Goal: Task Accomplishment & Management: Complete application form

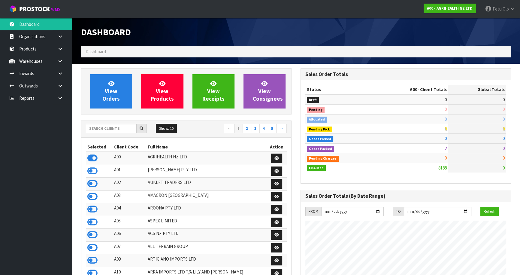
scroll to position [454, 219]
click at [93, 127] on input "text" at bounding box center [111, 128] width 51 height 9
type input "K01"
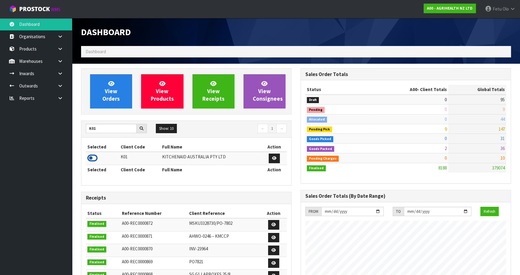
click at [93, 155] on icon at bounding box center [92, 158] width 10 height 9
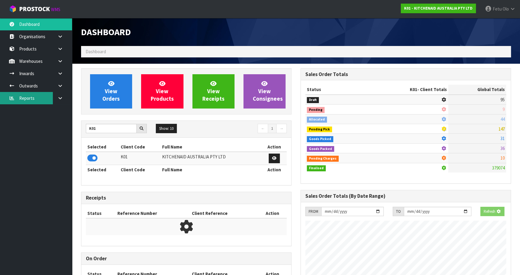
scroll to position [300111, 300266]
click at [56, 88] on link at bounding box center [62, 86] width 19 height 12
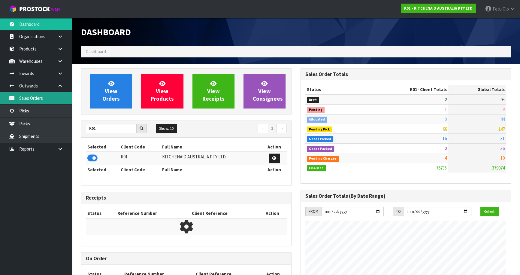
scroll to position [454, 219]
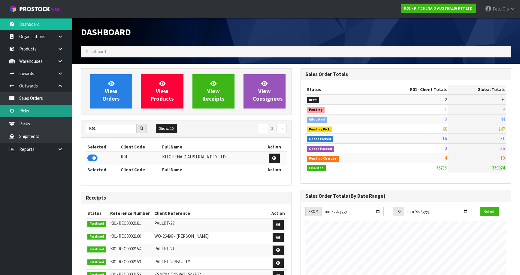
click at [32, 113] on link "Picks" at bounding box center [36, 111] width 72 height 12
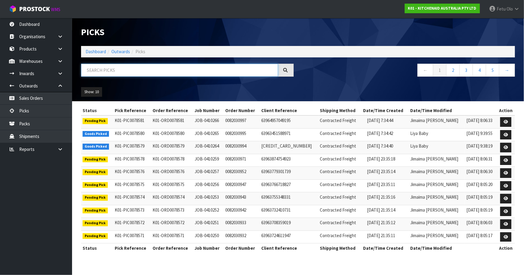
click at [134, 67] on input "text" at bounding box center [179, 70] width 197 height 13
click at [124, 73] on input "text" at bounding box center [179, 70] width 197 height 13
type input "78513"
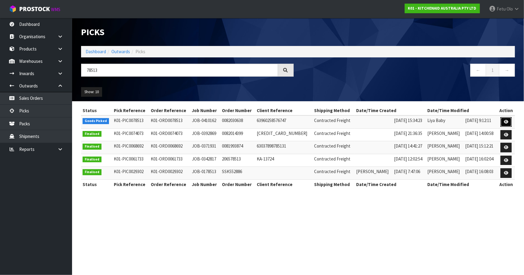
click at [510, 122] on link at bounding box center [506, 122] width 11 height 10
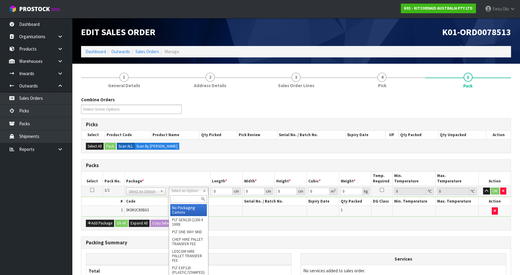
drag, startPoint x: 194, startPoint y: 193, endPoint x: 189, endPoint y: 207, distance: 15.5
drag, startPoint x: 189, startPoint y: 207, endPoint x: 199, endPoint y: 199, distance: 13.0
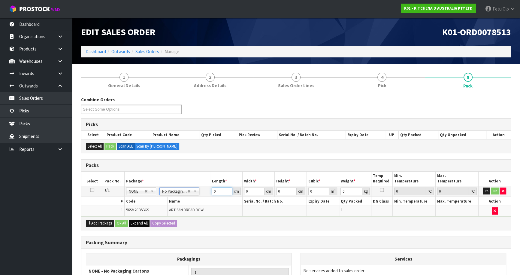
drag, startPoint x: 135, startPoint y: 220, endPoint x: 130, endPoint y: 222, distance: 5.2
click at [130, 222] on div "Packs Select Pack No. Package * Length * Width * Height * Cubic * Weight * Temp…" at bounding box center [296, 194] width 430 height 71
type input "32"
type input "3"
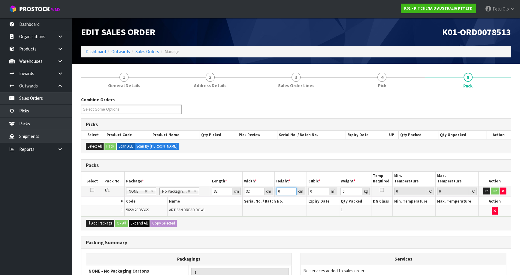
type input "0.003072"
type input "32"
type input "0.032768"
type input "32"
type input "5"
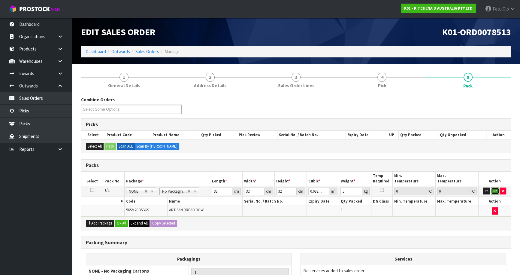
click button "OK" at bounding box center [495, 191] width 8 height 7
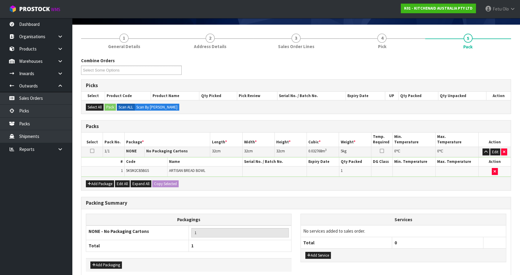
scroll to position [67, 0]
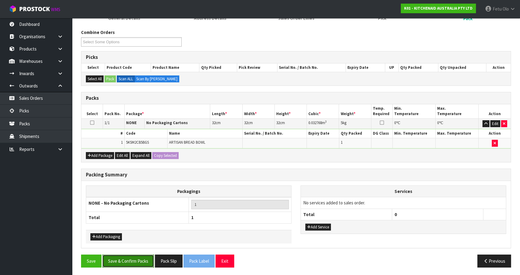
click at [151, 259] on button "Save & Confirm Packs" at bounding box center [128, 261] width 52 height 13
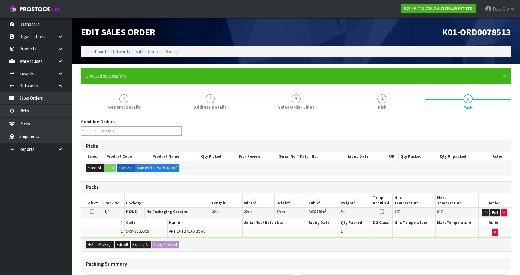
scroll to position [56, 0]
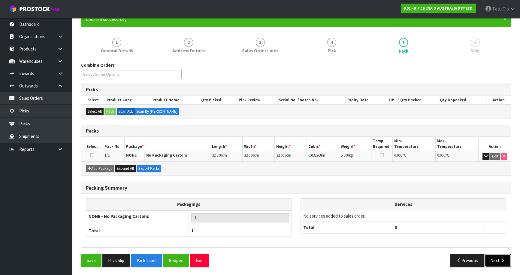
drag, startPoint x: 501, startPoint y: 258, endPoint x: 408, endPoint y: 227, distance: 98.3
click at [501, 258] on icon "button" at bounding box center [503, 260] width 6 height 5
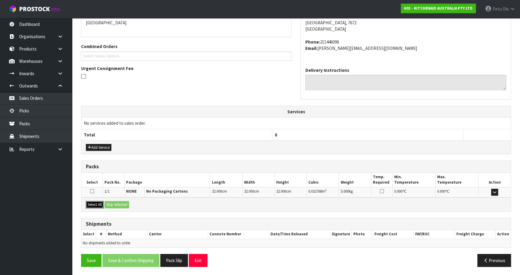
click at [97, 204] on button "Select All" at bounding box center [95, 204] width 18 height 7
click at [113, 207] on button "Ship Selected" at bounding box center [117, 204] width 25 height 7
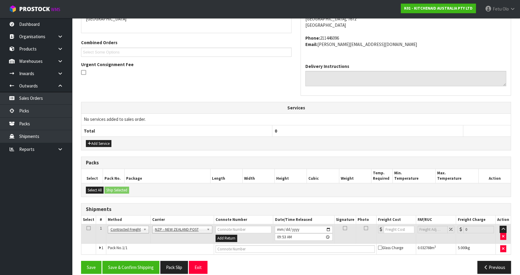
scroll to position [145, 0]
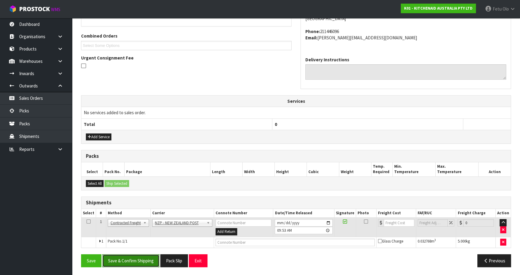
drag, startPoint x: 141, startPoint y: 259, endPoint x: 130, endPoint y: 259, distance: 10.8
click at [139, 260] on button "Save & Confirm Shipping" at bounding box center [130, 260] width 57 height 13
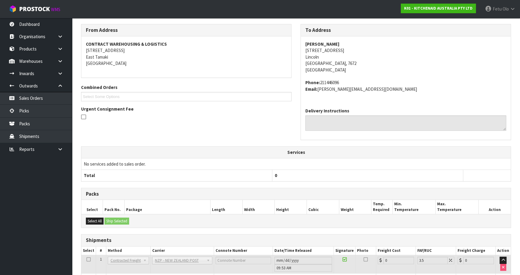
scroll to position [137, 0]
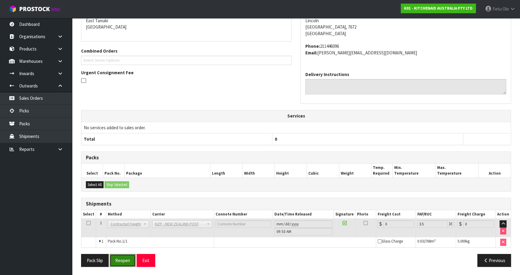
click at [126, 259] on button "Reopen" at bounding box center [123, 260] width 26 height 13
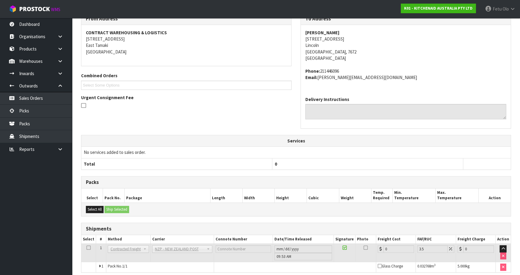
scroll to position [131, 0]
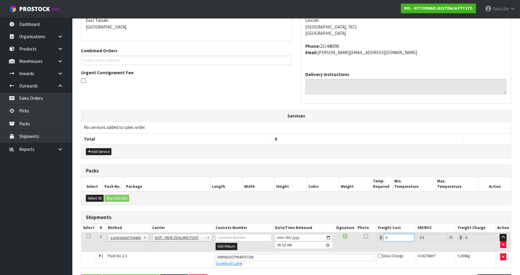
click at [259, 268] on div "From Address CONTRACT WAREHOUSING & LOGISTICS [STREET_ADDRESS] Combined Orders …" at bounding box center [296, 140] width 430 height 304
type input "1"
type input "1.03"
type input "16"
type input "16.56"
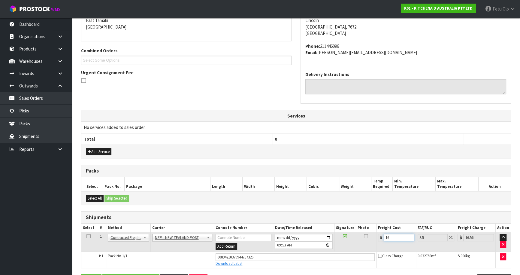
type input "16.2"
type input "16.77"
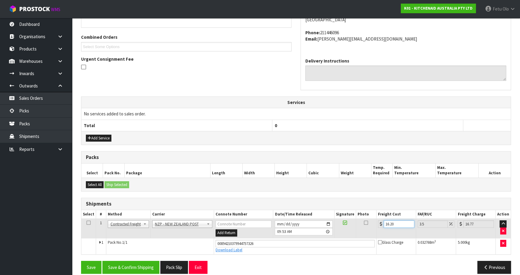
scroll to position [151, 0]
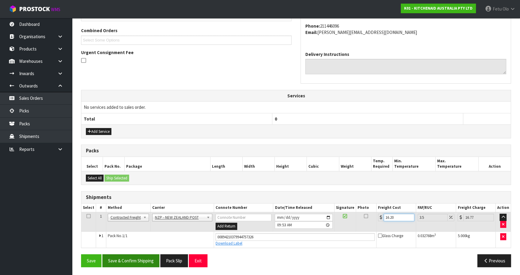
type input "16.20"
click at [146, 259] on button "Save & Confirm Shipping" at bounding box center [130, 260] width 57 height 13
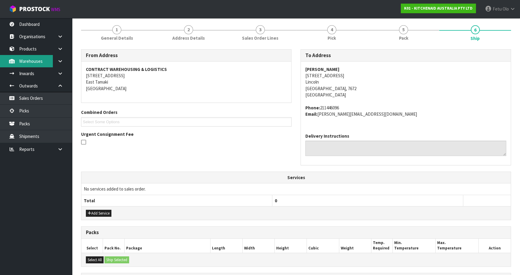
scroll to position [0, 0]
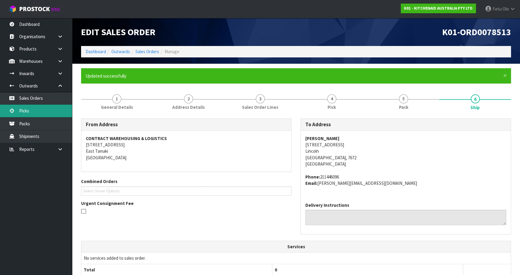
click at [52, 107] on link "Picks" at bounding box center [36, 111] width 72 height 12
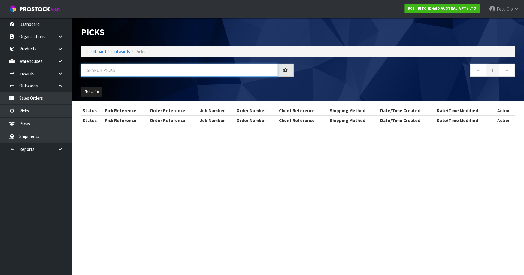
click at [110, 67] on input "text" at bounding box center [179, 70] width 197 height 13
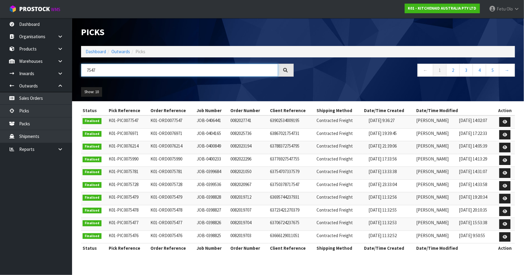
click at [93, 69] on input "7547" at bounding box center [179, 70] width 197 height 13
type input "78547"
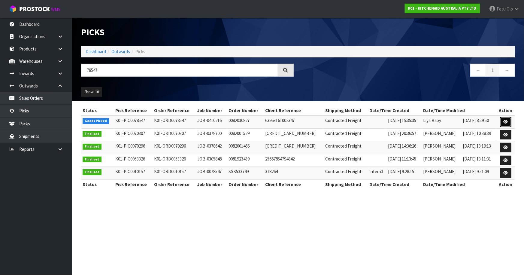
click at [508, 119] on link at bounding box center [506, 122] width 11 height 10
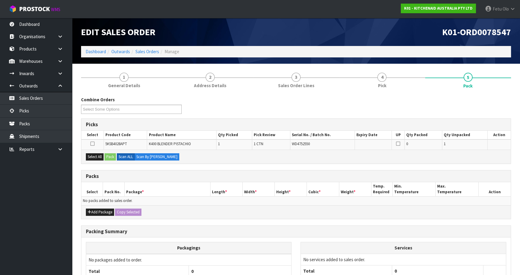
click at [159, 176] on h3 "Packs" at bounding box center [296, 176] width 421 height 6
click at [226, 223] on div "Combine Orders K01-ORD0078495 K01-ORD0078498 K01-ORD0078499 K01-ORD0078500 K01-…" at bounding box center [296, 210] width 430 height 229
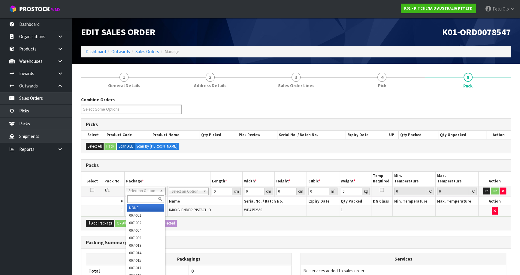
drag, startPoint x: 151, startPoint y: 192, endPoint x: 150, endPoint y: 209, distance: 17.4
drag, startPoint x: 150, startPoint y: 209, endPoint x: 208, endPoint y: 204, distance: 58.3
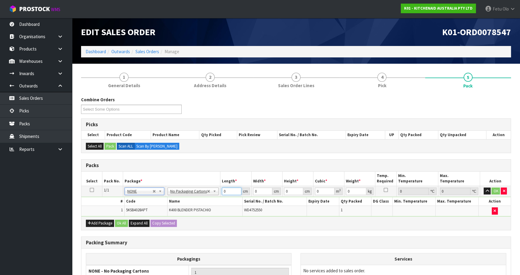
drag, startPoint x: 195, startPoint y: 202, endPoint x: 192, endPoint y: 200, distance: 3.9
click at [192, 200] on tbody "1/1 NONE 007-001 007-002 007-004 007-009 007-013 007-014 007-015 007-017 007-01…" at bounding box center [296, 201] width 430 height 30
type input "33"
type input "31"
type input "4"
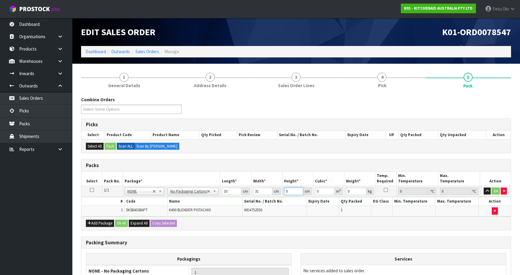
type input "0.004092"
type input "48"
type input "0.049104"
type input "48"
type input "9"
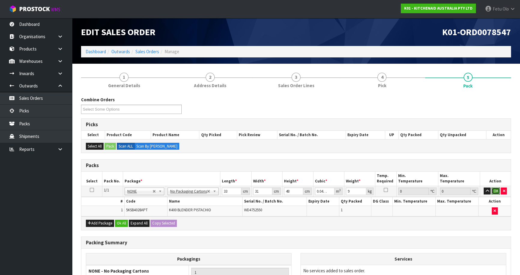
click button "OK" at bounding box center [496, 191] width 8 height 7
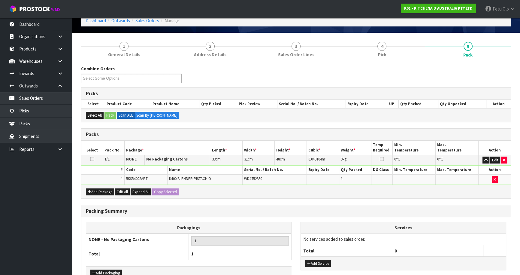
scroll to position [67, 0]
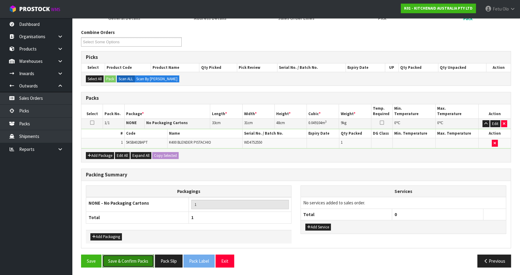
drag, startPoint x: 139, startPoint y: 259, endPoint x: 147, endPoint y: 262, distance: 8.8
click at [140, 259] on button "Save & Confirm Packs" at bounding box center [128, 261] width 52 height 13
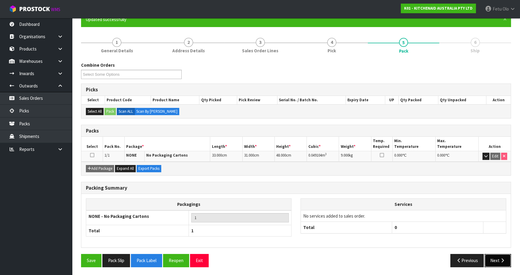
click at [504, 258] on icon "button" at bounding box center [503, 260] width 6 height 5
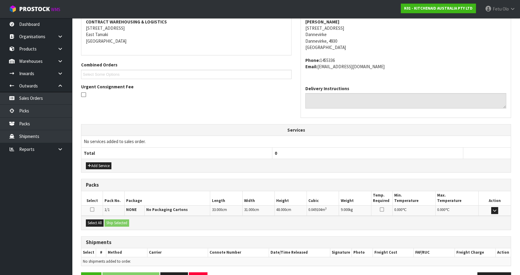
scroll to position [135, 0]
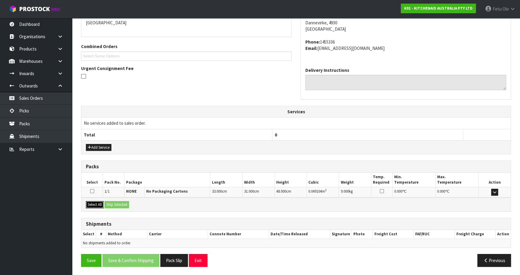
drag, startPoint x: 92, startPoint y: 202, endPoint x: 108, endPoint y: 203, distance: 16.6
click at [96, 203] on button "Select All" at bounding box center [95, 204] width 18 height 7
click at [108, 203] on button "Ship Selected" at bounding box center [117, 204] width 25 height 7
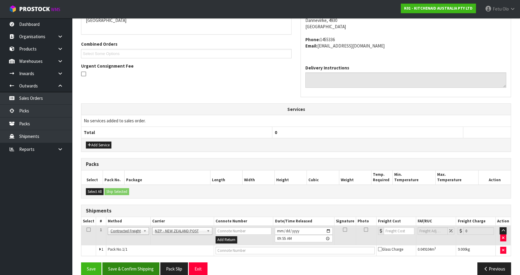
scroll to position [145, 0]
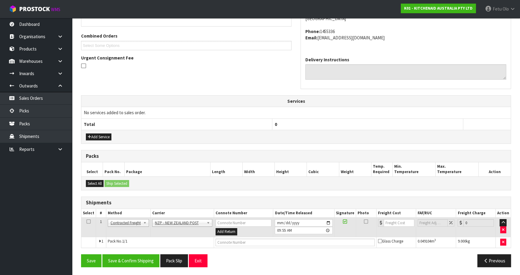
click at [141, 267] on div "Save Save & Confirm Shipping Pack Slip Exit Previous" at bounding box center [296, 262] width 439 height 17
click at [141, 261] on button "Save & Confirm Shipping" at bounding box center [130, 260] width 57 height 13
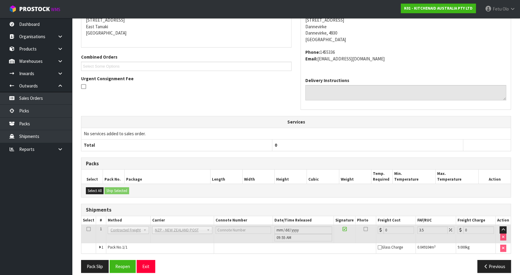
scroll to position [137, 0]
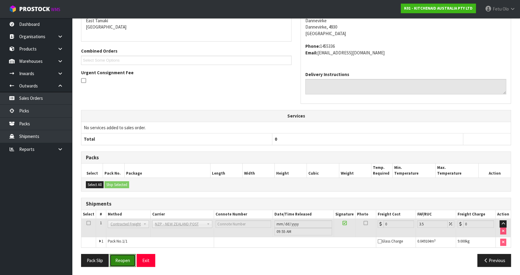
drag, startPoint x: 133, startPoint y: 260, endPoint x: 129, endPoint y: 261, distance: 3.7
click at [132, 260] on button "Reopen" at bounding box center [123, 260] width 26 height 13
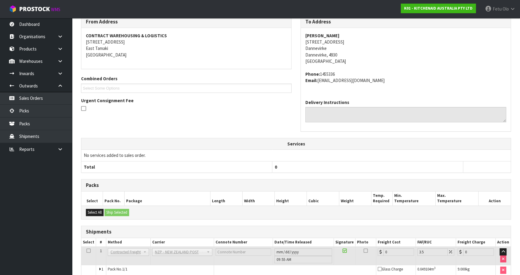
scroll to position [131, 0]
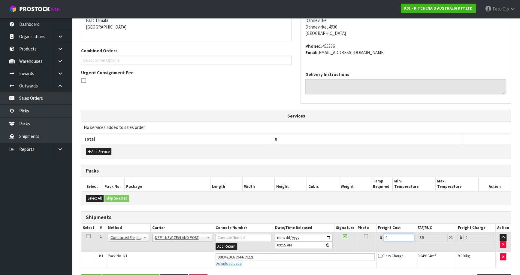
click at [298, 263] on tbody "1 Client Local Pickup Customer Local Pickup Company Freight Contracted Freight …" at bounding box center [296, 249] width 430 height 35
type input "8"
type input "8.28"
type input "8.4"
type input "8.69"
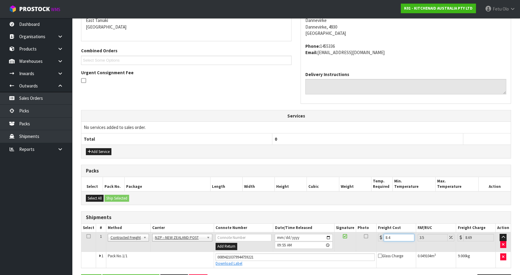
type input "8.45"
type input "8.75"
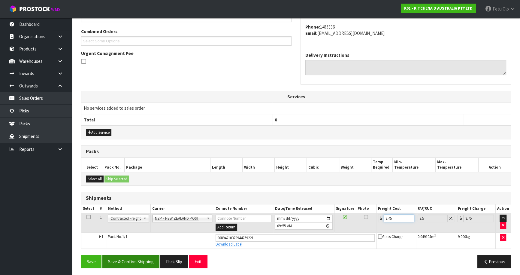
scroll to position [151, 0]
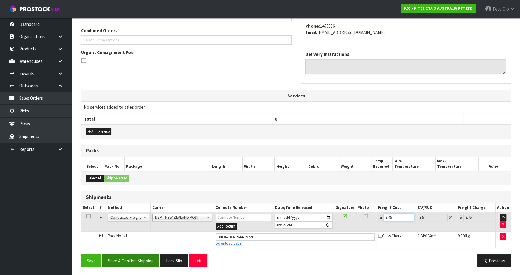
type input "8.45"
click at [144, 261] on button "Save & Confirm Shipping" at bounding box center [130, 260] width 57 height 13
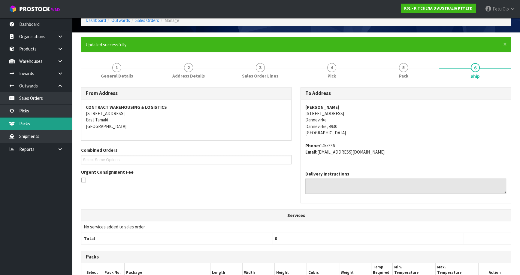
scroll to position [135, 0]
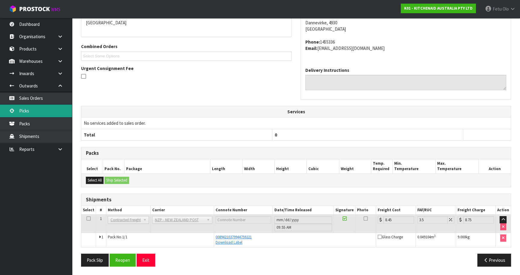
click at [36, 110] on link "Picks" at bounding box center [36, 111] width 72 height 12
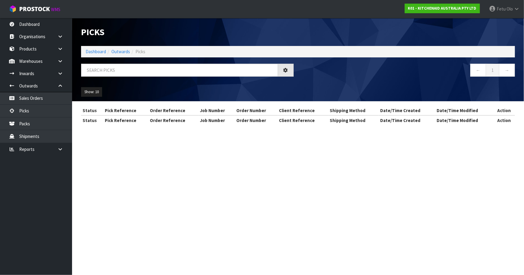
click at [148, 78] on div at bounding box center [188, 72] width 222 height 17
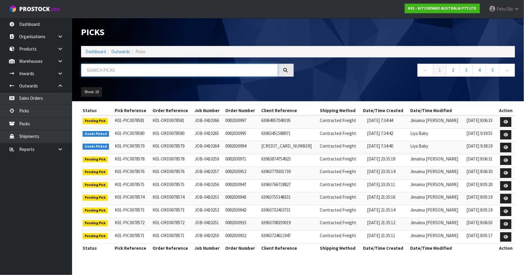
click at [132, 69] on input "text" at bounding box center [179, 70] width 197 height 13
type input "78506"
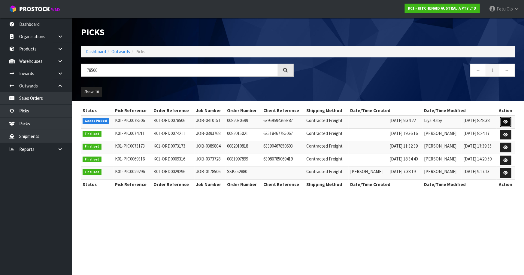
click at [508, 124] on link at bounding box center [506, 122] width 11 height 10
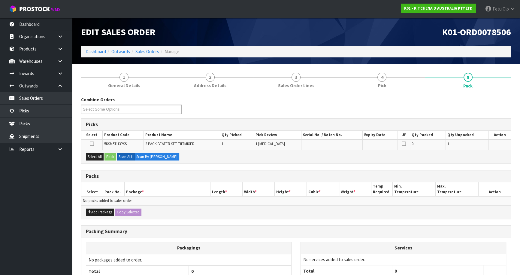
click at [22, 260] on ul "Dashboard Organisations Clients Consignees Carriers Products Categories Serial …" at bounding box center [36, 146] width 72 height 257
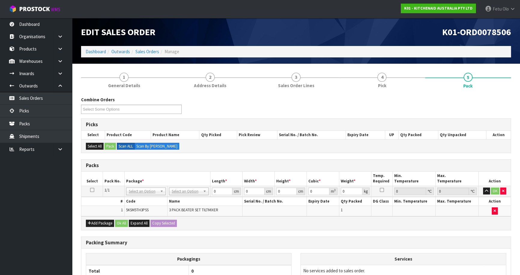
drag, startPoint x: 151, startPoint y: 187, endPoint x: 149, endPoint y: 193, distance: 6.3
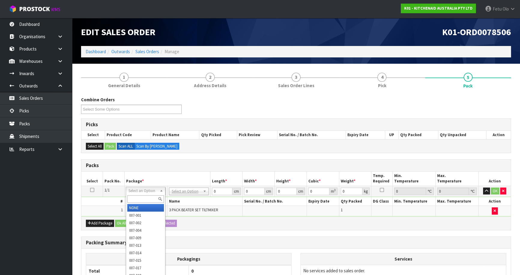
click at [147, 199] on input "text" at bounding box center [145, 199] width 37 height 8
type input "011"
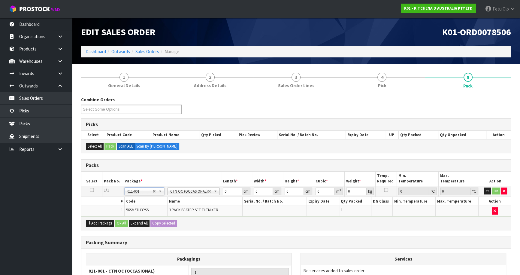
type input "1.24"
drag, startPoint x: 231, startPoint y: 189, endPoint x: 57, endPoint y: 205, distance: 175.3
click at [57, 205] on body "Toggle navigation ProStock WMS K01 - KITCHENAID AUSTRALIA PTY LTD Fetu Olo Logo…" at bounding box center [260, 137] width 520 height 275
type input "31"
type input "24"
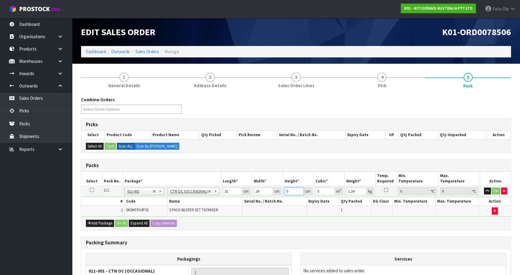
type input "1"
type input "0.000744"
type input "18"
type input "0.013392"
type input "18"
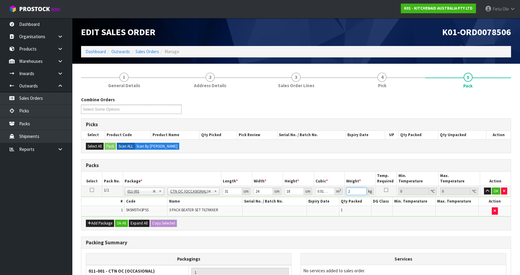
type input "2"
click button "OK" at bounding box center [496, 191] width 8 height 7
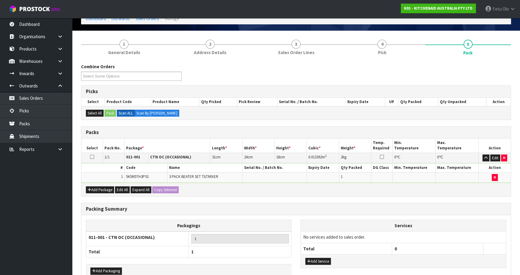
scroll to position [67, 0]
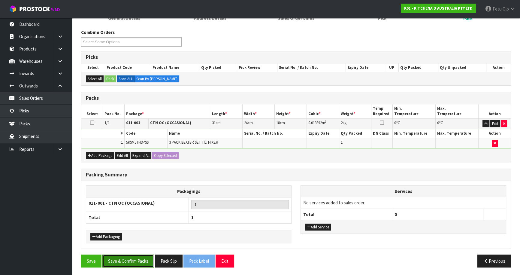
drag, startPoint x: 117, startPoint y: 256, endPoint x: 112, endPoint y: 259, distance: 5.5
click at [117, 257] on button "Save & Confirm Packs" at bounding box center [128, 261] width 52 height 13
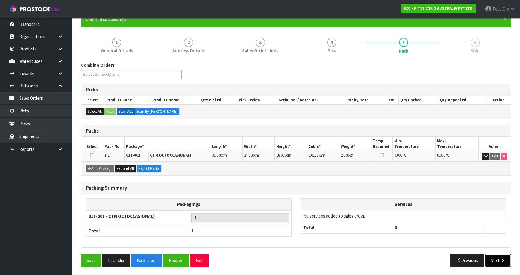
click at [500, 255] on button "Next" at bounding box center [498, 260] width 26 height 13
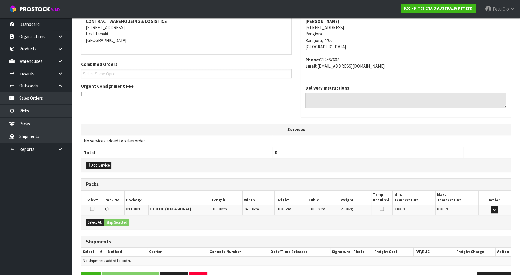
scroll to position [135, 0]
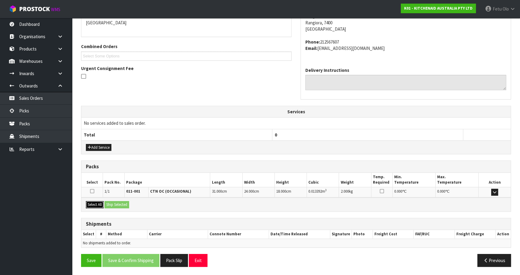
drag, startPoint x: 96, startPoint y: 204, endPoint x: 123, endPoint y: 204, distance: 26.7
click at [102, 204] on button "Select All" at bounding box center [95, 204] width 18 height 7
click at [123, 205] on button "Ship Selected" at bounding box center [117, 204] width 25 height 7
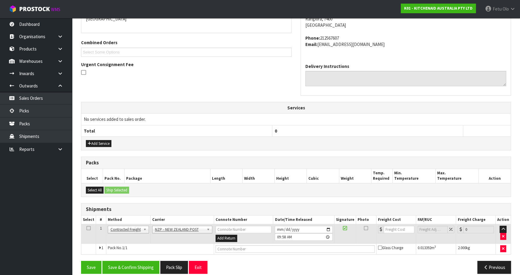
scroll to position [145, 0]
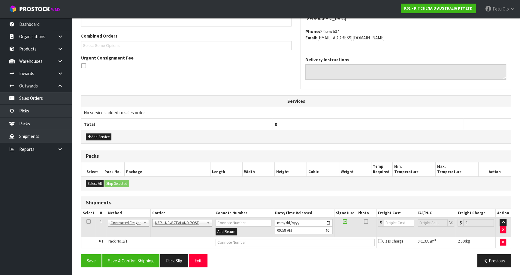
click at [137, 252] on div "From Address CONTRACT WAREHOUSING & LOGISTICS [STREET_ADDRESS] Combined Orders …" at bounding box center [296, 122] width 430 height 299
drag, startPoint x: 142, startPoint y: 260, endPoint x: 142, endPoint y: 257, distance: 3.1
click at [141, 260] on button "Save & Confirm Shipping" at bounding box center [130, 260] width 57 height 13
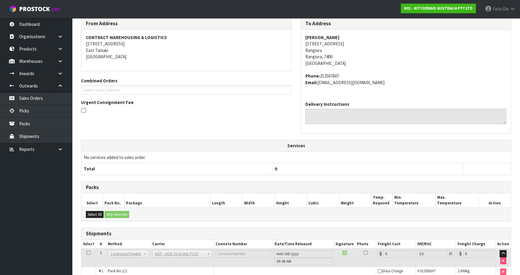
scroll to position [137, 0]
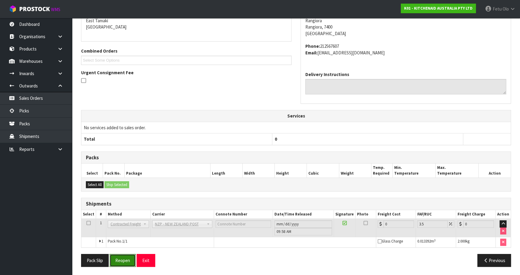
click at [126, 260] on button "Reopen" at bounding box center [123, 260] width 26 height 13
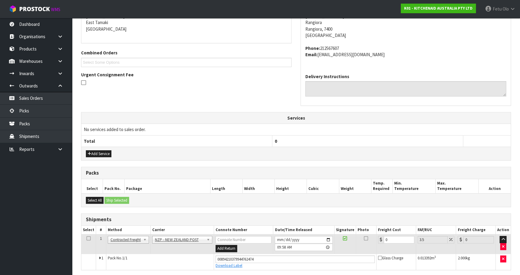
scroll to position [131, 0]
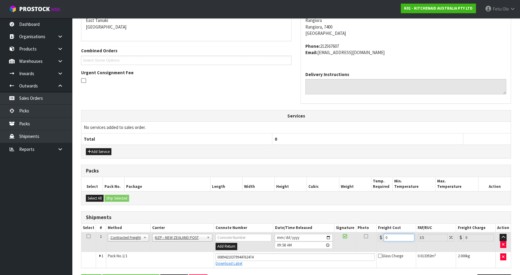
drag, startPoint x: 397, startPoint y: 236, endPoint x: 255, endPoint y: 246, distance: 142.5
click at [277, 253] on tbody "1 Client Local Pickup Customer Local Pickup Company Freight Contracted Freight …" at bounding box center [296, 249] width 430 height 35
type input "1"
type input "1.03"
type input "14"
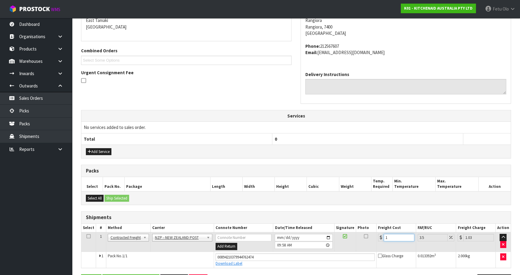
type input "14.49"
type input "141"
type input "145.94"
type input "141.6"
type input "146.56"
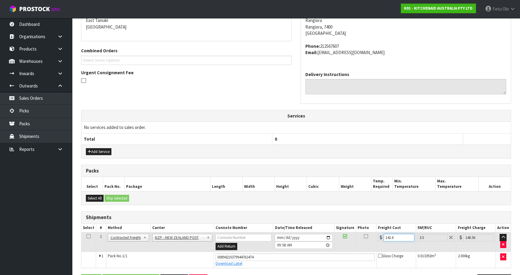
type input "141.61"
type input "146.57"
drag, startPoint x: 399, startPoint y: 236, endPoint x: 338, endPoint y: 254, distance: 62.8
click at [338, 254] on tbody "1 Client Local Pickup Customer Local Pickup Company Freight Contracted Freight …" at bounding box center [296, 249] width 430 height 35
type input "1"
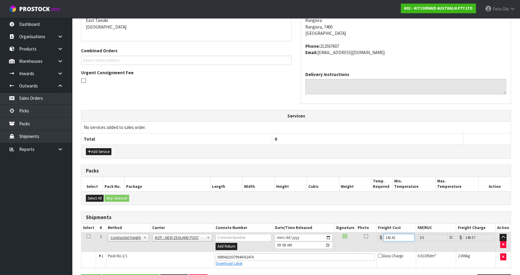
type input "1.03"
type input "11"
type input "11.38"
type input "11.6"
type input "12.01"
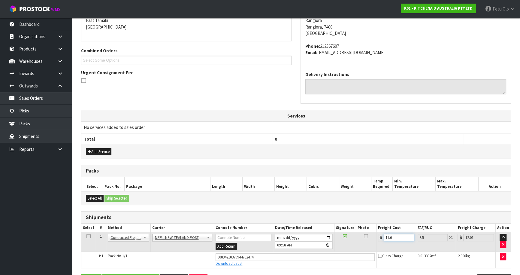
type input "11.61"
type input "12.02"
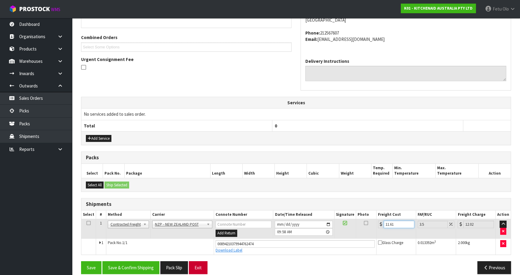
scroll to position [151, 0]
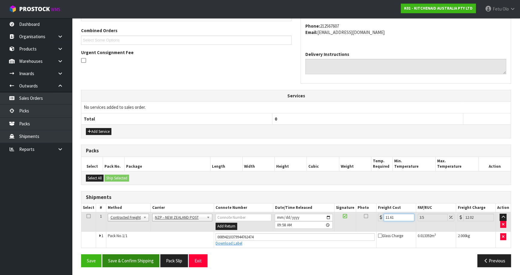
type input "11.61"
click at [142, 258] on button "Save & Confirm Shipping" at bounding box center [130, 260] width 57 height 13
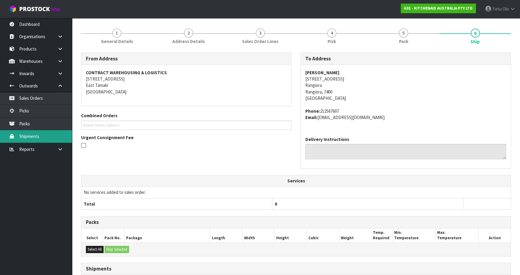
scroll to position [26, 0]
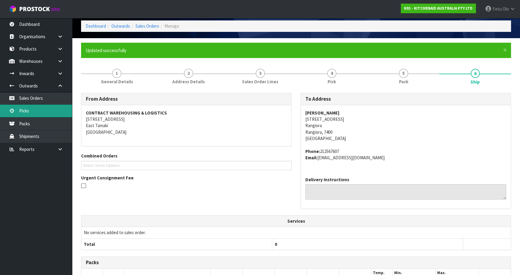
click at [32, 111] on link "Picks" at bounding box center [36, 111] width 72 height 12
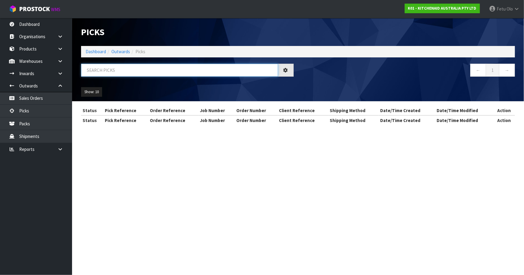
click at [147, 72] on input "text" at bounding box center [179, 70] width 197 height 13
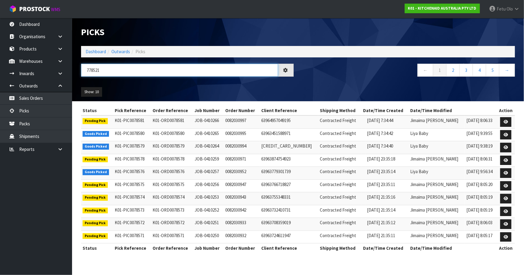
click at [93, 73] on input "778521" at bounding box center [179, 70] width 197 height 13
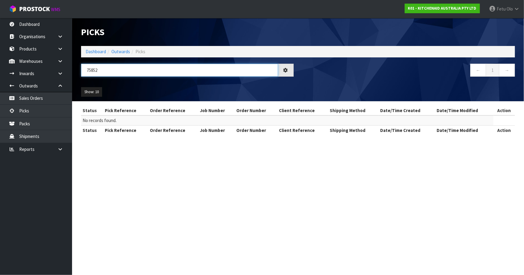
click at [88, 68] on input "75852" at bounding box center [179, 70] width 197 height 13
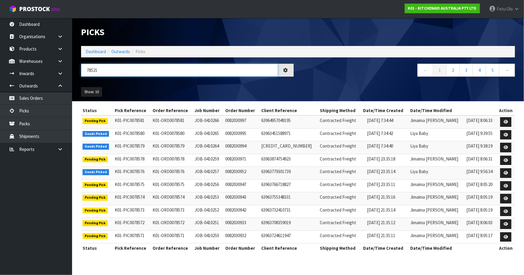
type input "78521"
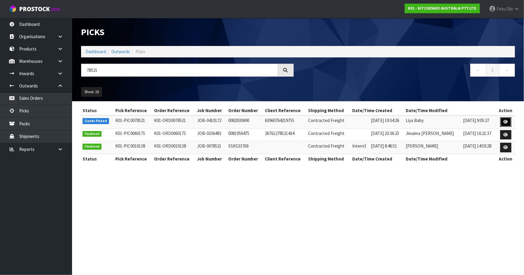
click at [508, 120] on icon at bounding box center [506, 122] width 5 height 4
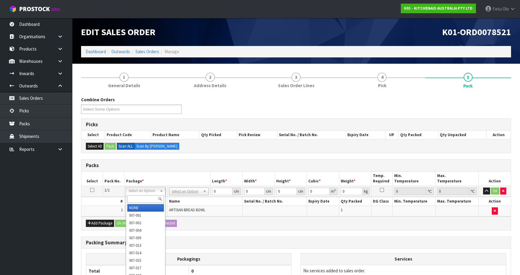
drag, startPoint x: 149, startPoint y: 192, endPoint x: 149, endPoint y: 202, distance: 9.9
drag, startPoint x: 147, startPoint y: 207, endPoint x: 193, endPoint y: 198, distance: 46.6
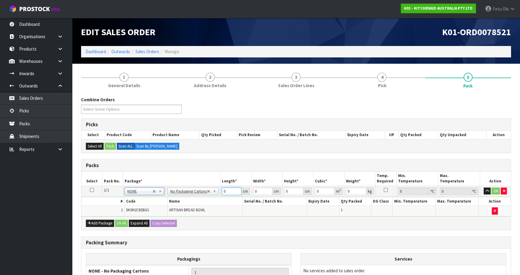
drag, startPoint x: 216, startPoint y: 195, endPoint x: 195, endPoint y: 197, distance: 20.8
click at [195, 197] on tbody "1/1 NONE 007-001 007-002 007-004 007-009 007-013 007-014 007-015 007-017 007-01…" at bounding box center [296, 201] width 430 height 30
type input "32"
type input "3"
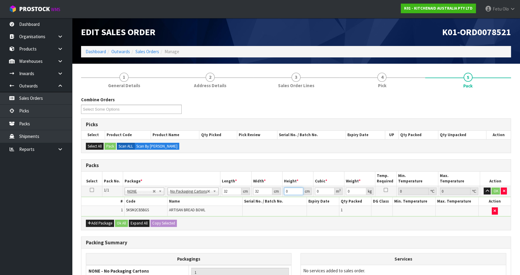
type input "0.003072"
type input "32"
type input "0.032768"
type input "32"
type input "5"
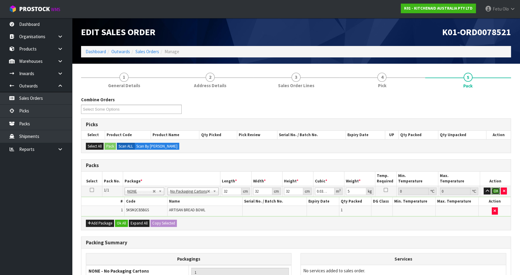
click button "OK" at bounding box center [496, 191] width 8 height 7
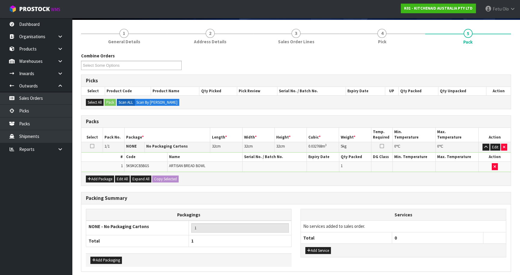
scroll to position [67, 0]
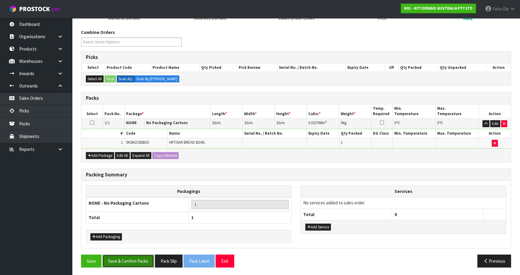
click at [140, 262] on button "Save & Confirm Packs" at bounding box center [128, 261] width 52 height 13
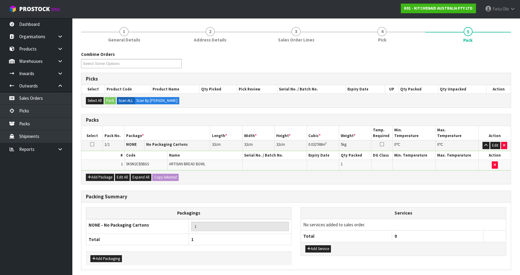
scroll to position [0, 0]
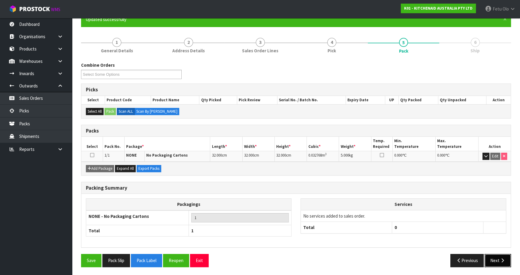
click at [497, 255] on button "Next" at bounding box center [498, 260] width 26 height 13
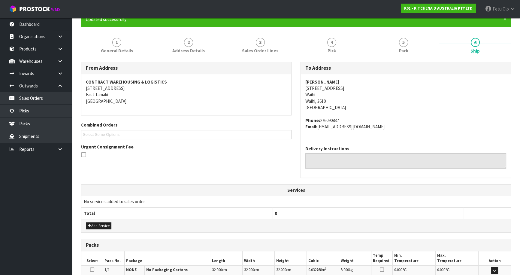
scroll to position [135, 0]
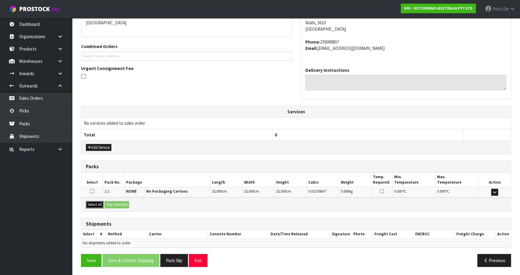
drag, startPoint x: 88, startPoint y: 205, endPoint x: 114, endPoint y: 204, distance: 25.8
click at [96, 205] on button "Select All" at bounding box center [95, 204] width 18 height 7
click at [114, 204] on button "Ship Selected" at bounding box center [117, 204] width 25 height 7
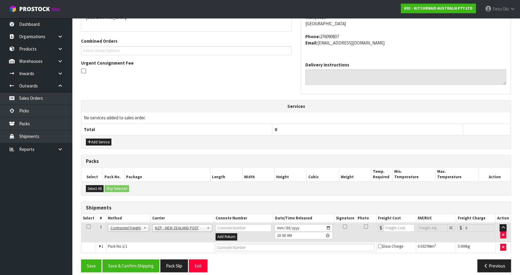
scroll to position [145, 0]
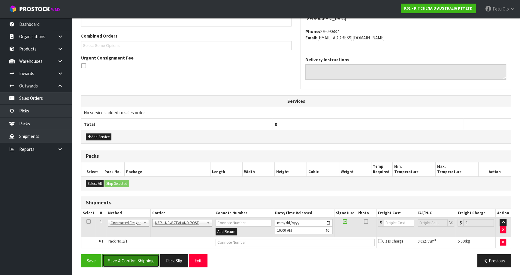
click at [137, 258] on button "Save & Confirm Shipping" at bounding box center [130, 260] width 57 height 13
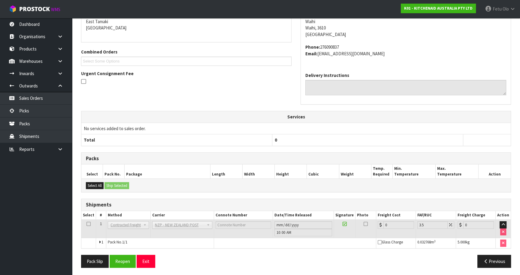
scroll to position [137, 0]
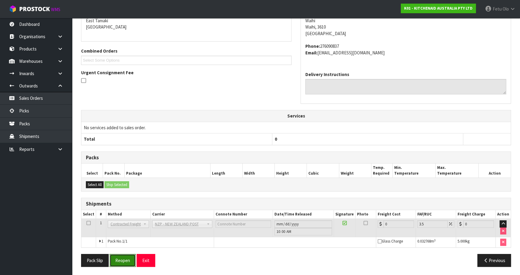
click at [124, 259] on button "Reopen" at bounding box center [123, 260] width 26 height 13
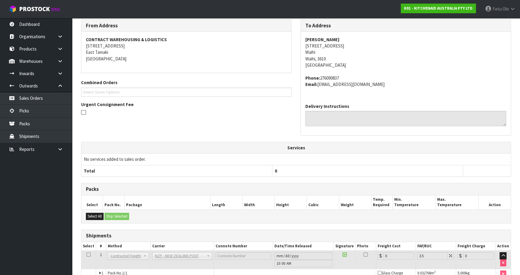
scroll to position [131, 0]
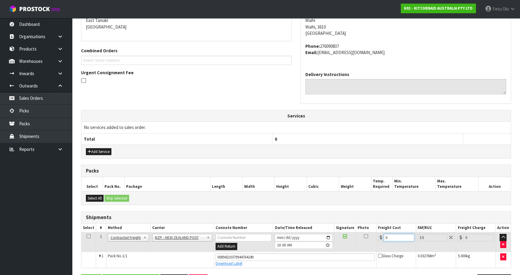
drag, startPoint x: 378, startPoint y: 241, endPoint x: 263, endPoint y: 245, distance: 114.9
click at [271, 249] on tr "1 Client Local Pickup Customer Local Pickup Company Freight Contracted Freight …" at bounding box center [296, 242] width 430 height 20
type input "7"
type input "7.24"
type input "7.3"
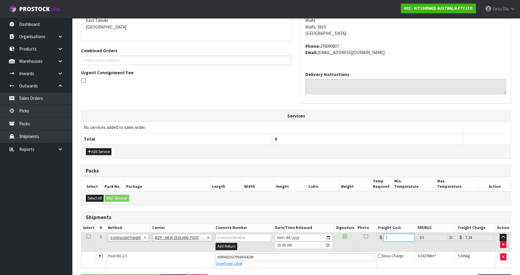
type input "7.56"
type input "7.31"
type input "7.57"
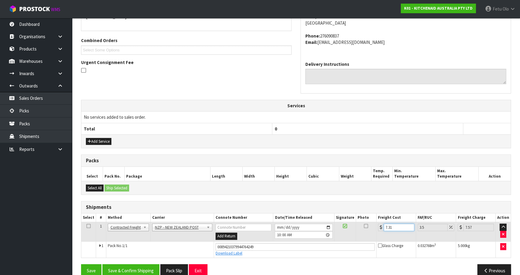
scroll to position [151, 0]
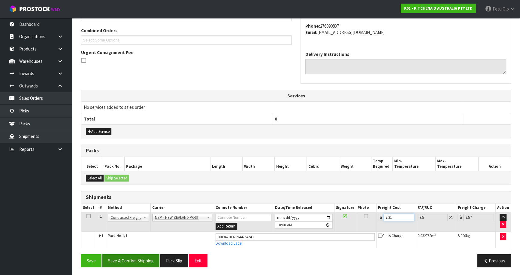
type input "7.31"
click at [127, 262] on button "Save & Confirm Shipping" at bounding box center [130, 260] width 57 height 13
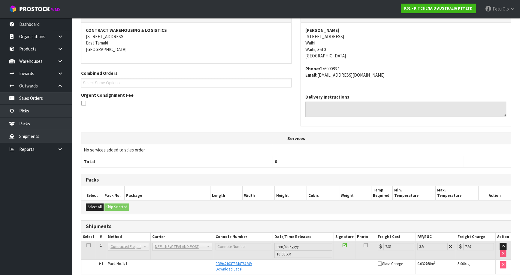
scroll to position [135, 0]
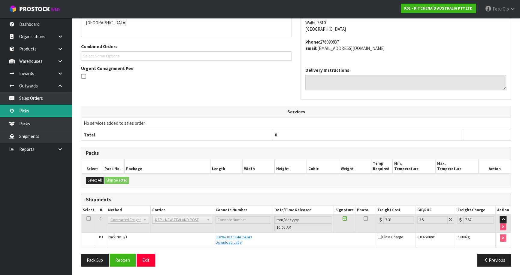
click at [27, 112] on link "Picks" at bounding box center [36, 111] width 72 height 12
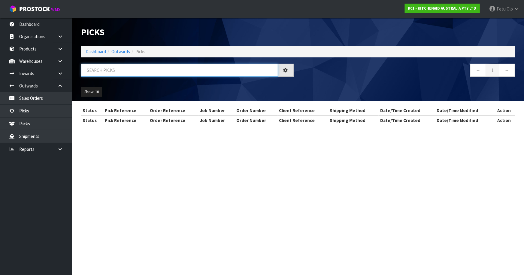
click at [124, 72] on input "text" at bounding box center [179, 70] width 197 height 13
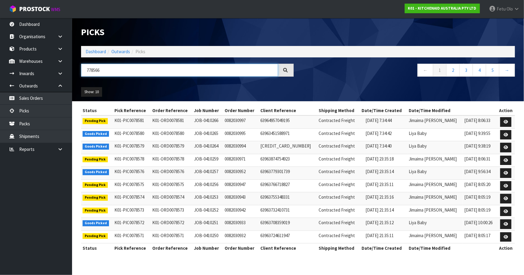
click at [93, 72] on input "778566" at bounding box center [179, 70] width 197 height 13
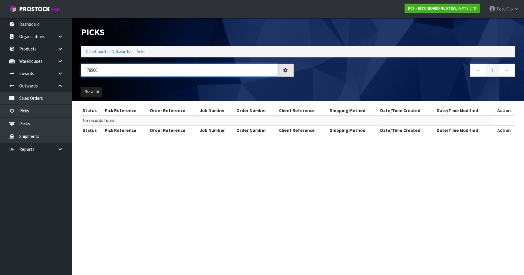
type input "78566"
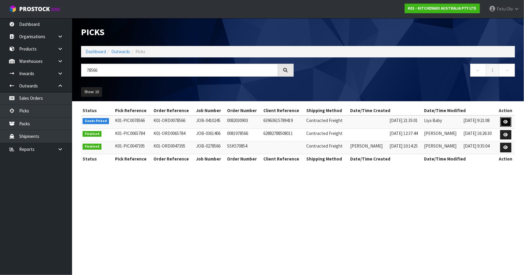
click at [509, 120] on link at bounding box center [506, 122] width 11 height 10
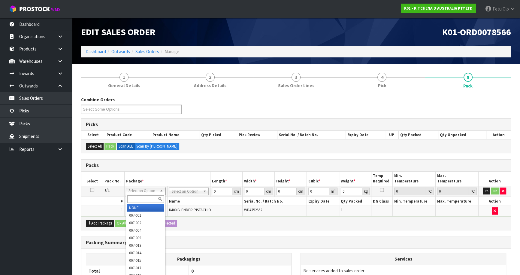
drag, startPoint x: 133, startPoint y: 191, endPoint x: 138, endPoint y: 202, distance: 11.6
click at [138, 202] on input "text" at bounding box center [145, 199] width 37 height 8
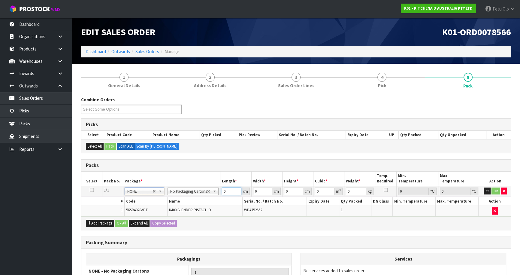
drag, startPoint x: 228, startPoint y: 191, endPoint x: 169, endPoint y: 213, distance: 63.7
click at [169, 213] on tbody "1/1 NONE 007-001 007-002 007-004 007-009 007-013 007-014 007-015 007-017 007-01…" at bounding box center [296, 201] width 430 height 30
type input "4"
type input "33"
type input "31"
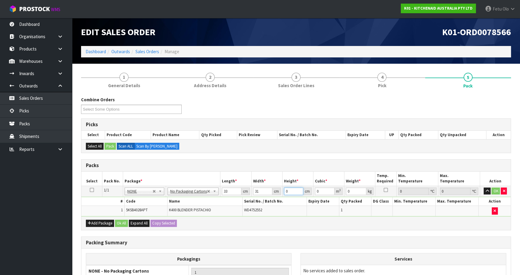
type input "4"
type input "0.004092"
type input "49"
type input "0.050127"
type input "4"
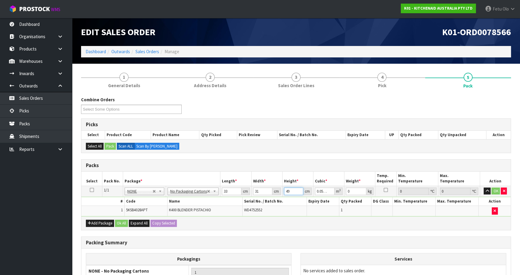
type input "0.004092"
type input "48"
type input "0.049104"
type input "48"
type input "9"
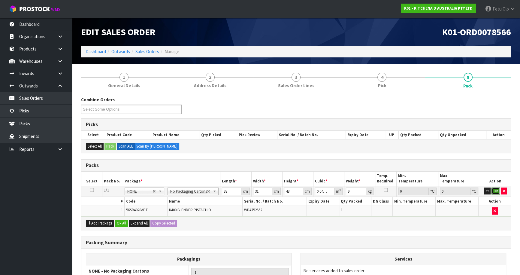
click button "OK" at bounding box center [496, 191] width 8 height 7
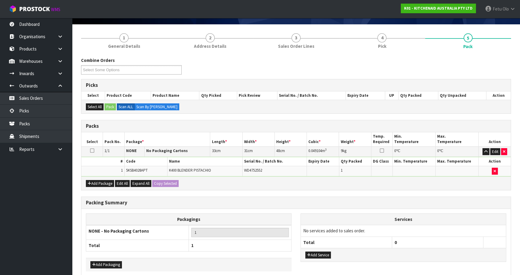
scroll to position [67, 0]
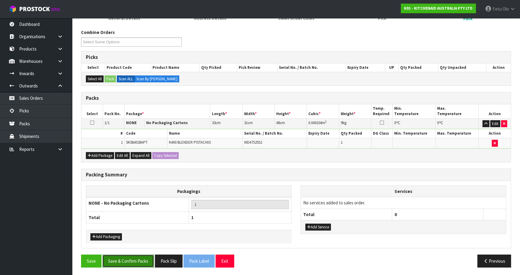
click at [120, 255] on button "Save & Confirm Packs" at bounding box center [128, 261] width 52 height 13
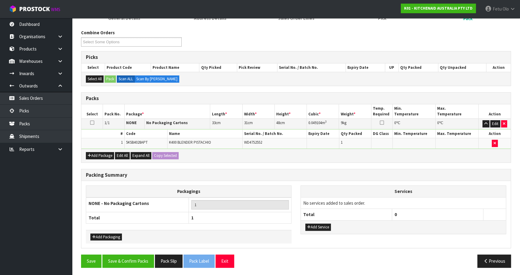
scroll to position [56, 0]
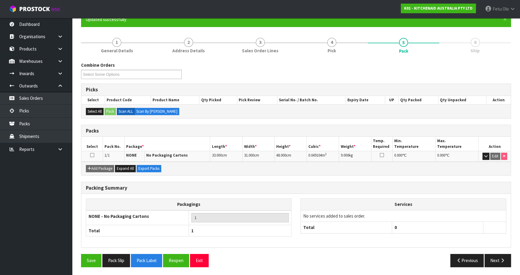
drag, startPoint x: 514, startPoint y: 258, endPoint x: 327, endPoint y: 263, distance: 186.7
click at [508, 259] on div "Previous Next" at bounding box center [406, 260] width 220 height 13
click at [480, 255] on div "Previous Next" at bounding box center [406, 260] width 220 height 13
click at [492, 261] on button "Next" at bounding box center [498, 260] width 26 height 13
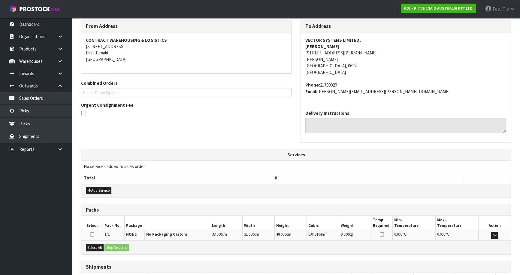
scroll to position [141, 0]
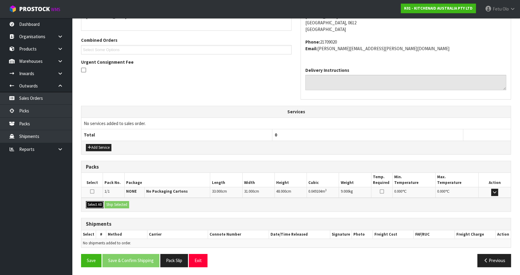
drag, startPoint x: 99, startPoint y: 204, endPoint x: 111, endPoint y: 202, distance: 11.8
click at [103, 204] on button "Select All" at bounding box center [95, 204] width 18 height 7
click at [111, 202] on button "Ship Selected" at bounding box center [117, 204] width 25 height 7
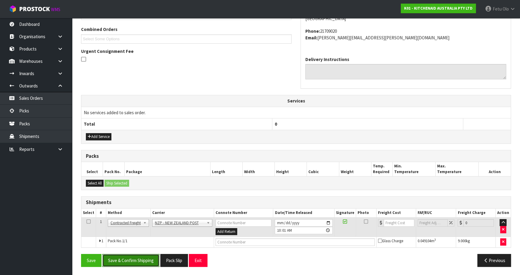
click at [147, 261] on button "Save & Confirm Shipping" at bounding box center [130, 260] width 57 height 13
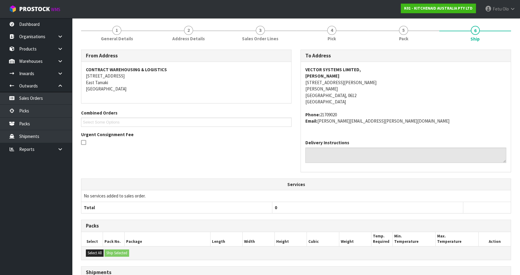
scroll to position [144, 0]
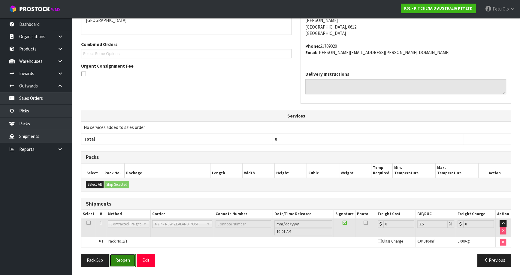
click at [127, 257] on button "Reopen" at bounding box center [123, 260] width 26 height 13
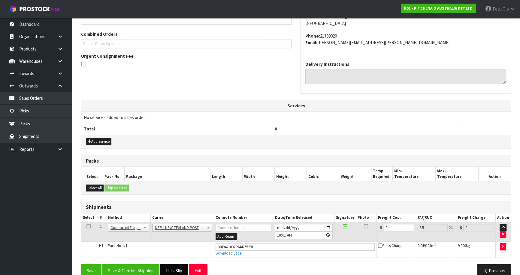
scroll to position [157, 0]
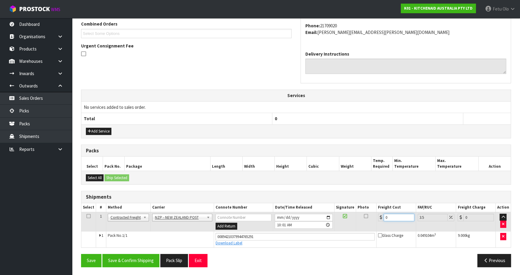
click at [321, 227] on tr "1 Client Local Pickup Customer Local Pickup Company Freight Contracted Freight …" at bounding box center [296, 222] width 430 height 20
type input "4"
type input "4.14"
type input "4.3"
type input "4.45"
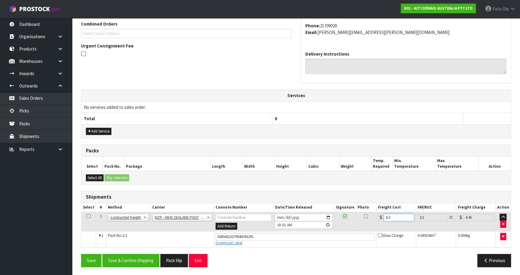
type input "4.33"
type input "4.48"
type input "4.33"
click at [129, 264] on button "Save & Confirm Shipping" at bounding box center [130, 260] width 57 height 13
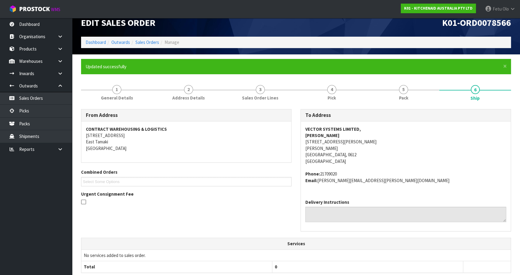
scroll to position [0, 0]
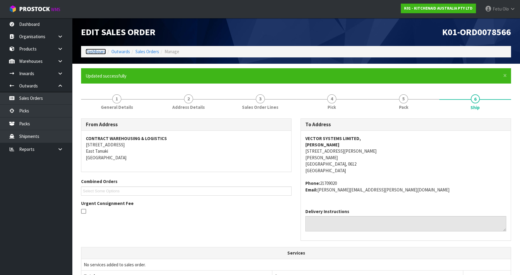
click at [97, 50] on link "Dashboard" at bounding box center [96, 52] width 20 height 6
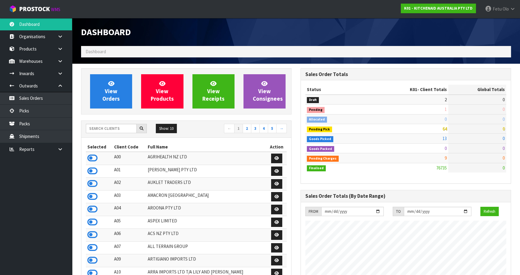
scroll to position [454, 219]
click at [111, 128] on input "text" at bounding box center [111, 128] width 51 height 9
type input "S02"
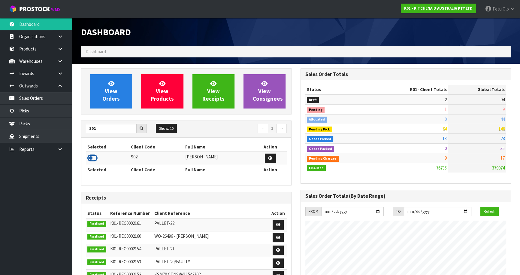
click at [95, 157] on icon at bounding box center [92, 158] width 10 height 9
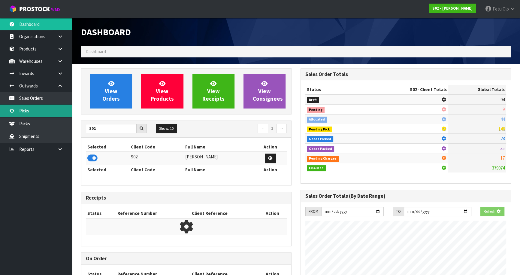
scroll to position [300111, 300266]
drag, startPoint x: 35, startPoint y: 108, endPoint x: 131, endPoint y: 85, distance: 98.5
click at [35, 108] on link "Picks" at bounding box center [36, 111] width 72 height 12
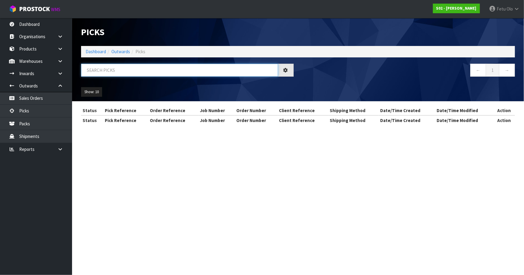
click at [142, 68] on input "text" at bounding box center [179, 70] width 197 height 13
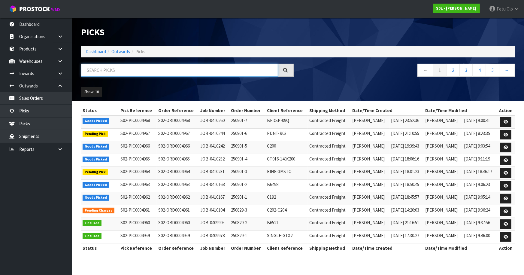
click at [142, 69] on input "text" at bounding box center [179, 70] width 197 height 13
click at [141, 69] on input "text" at bounding box center [179, 70] width 197 height 13
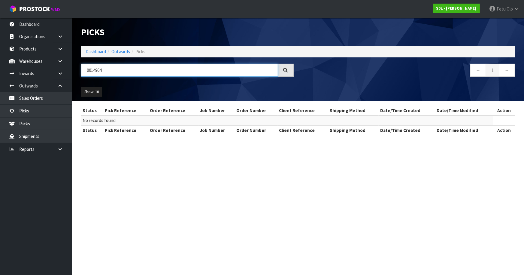
click at [100, 72] on input "0014964" at bounding box center [179, 70] width 197 height 13
type input "0004964"
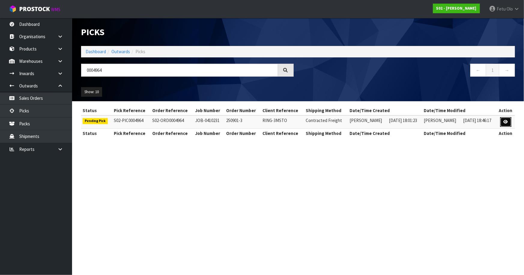
click at [508, 120] on icon at bounding box center [506, 122] width 5 height 4
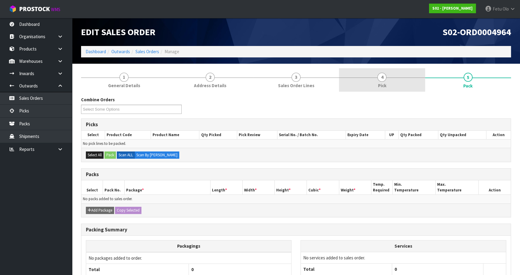
click at [403, 83] on link "4 Pick" at bounding box center [382, 80] width 86 height 24
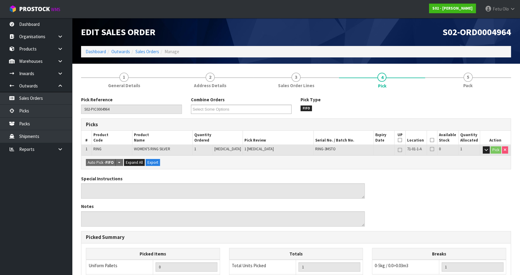
drag, startPoint x: 428, startPoint y: 138, endPoint x: 406, endPoint y: 154, distance: 27.2
click at [430, 140] on icon at bounding box center [432, 140] width 4 height 0
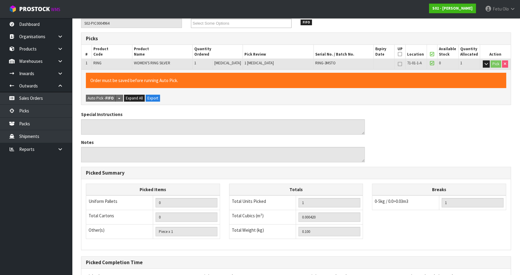
scroll to position [143, 0]
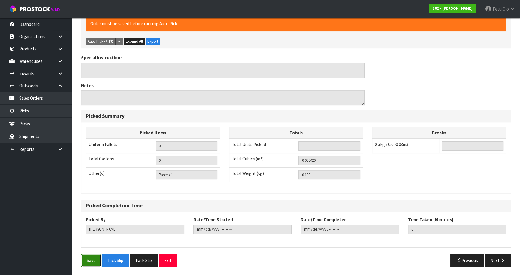
click at [84, 257] on button "Save" at bounding box center [91, 260] width 20 height 13
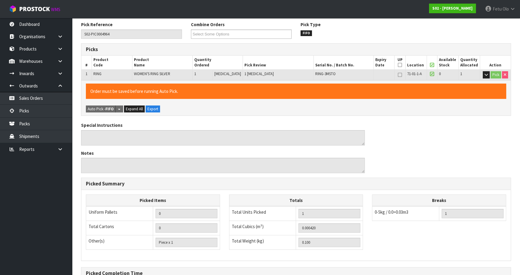
scroll to position [0, 0]
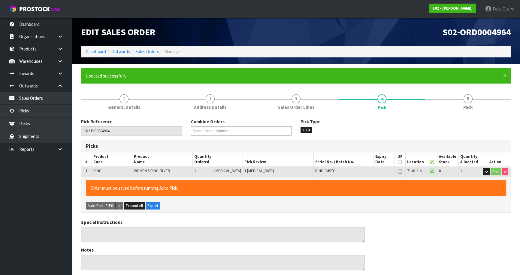
type input "Fetu Olo"
type input "[DATE]T10:03:36"
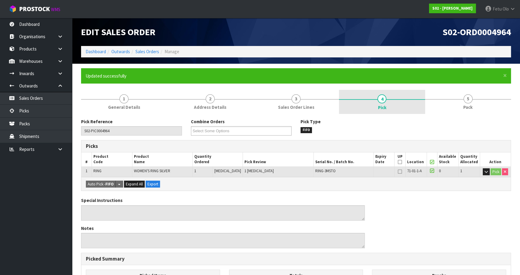
drag, startPoint x: 463, startPoint y: 101, endPoint x: 415, endPoint y: 108, distance: 48.2
click at [462, 101] on link "5 Pack" at bounding box center [468, 102] width 86 height 24
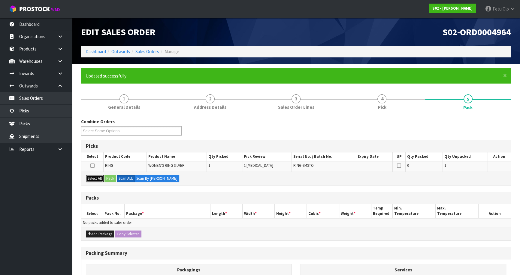
drag, startPoint x: 91, startPoint y: 181, endPoint x: 108, endPoint y: 179, distance: 16.9
click at [99, 181] on button "Select All" at bounding box center [95, 178] width 18 height 7
drag, startPoint x: 108, startPoint y: 179, endPoint x: 201, endPoint y: 195, distance: 94.5
click at [108, 179] on button "Pack" at bounding box center [110, 178] width 11 height 7
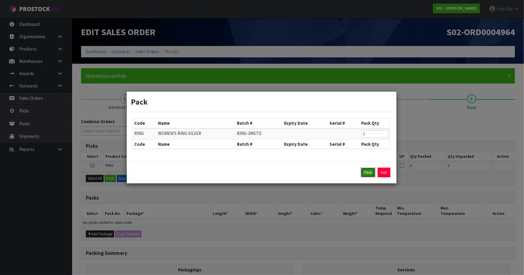
drag, startPoint x: 367, startPoint y: 175, endPoint x: 301, endPoint y: 200, distance: 69.8
click at [365, 175] on button "Pack" at bounding box center [368, 173] width 14 height 10
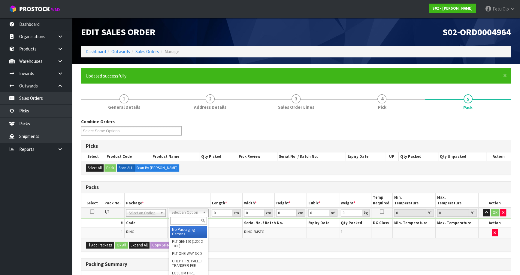
drag, startPoint x: 178, startPoint y: 213, endPoint x: 177, endPoint y: 218, distance: 5.7
click at [177, 219] on input "text" at bounding box center [188, 221] width 37 height 8
type input "200"
type input "20"
type input "13"
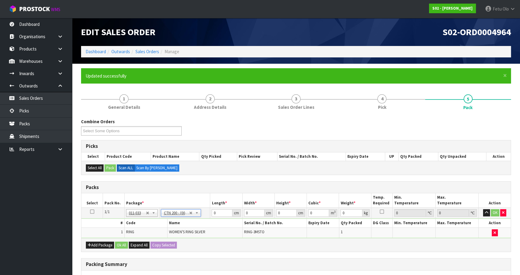
type input "15.5"
type input "0.00403"
type input "0.3"
drag, startPoint x: 221, startPoint y: 212, endPoint x: 186, endPoint y: 223, distance: 36.5
click at [186, 223] on tbody "1/1 NONE 007-001 007-002 007-004 007-009 007-013 007-014 007-015 007-017 007-01…" at bounding box center [296, 223] width 430 height 30
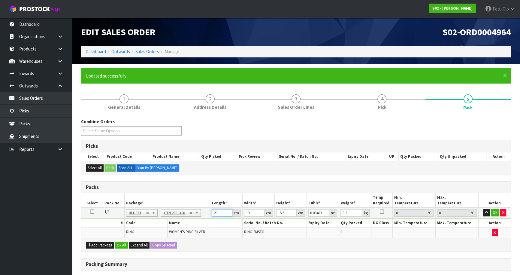
type input "2"
type input "0.000403"
type input "21"
type input "0.004232"
type input "21"
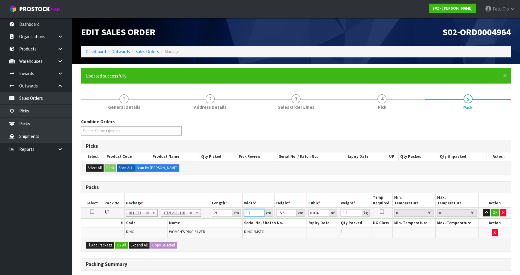
type input "1"
type input "0.000325"
type input "14"
type input "0.004557"
type input "14"
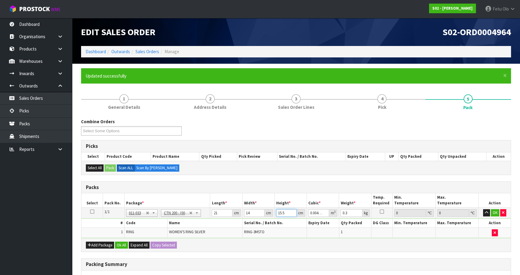
type input "1"
type input "0.000294"
type input "17"
type input "0.004998"
type input "17"
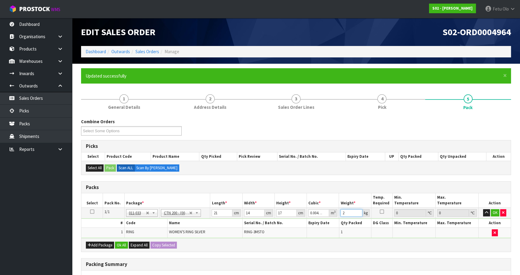
type input "2"
click button "OK" at bounding box center [495, 212] width 8 height 7
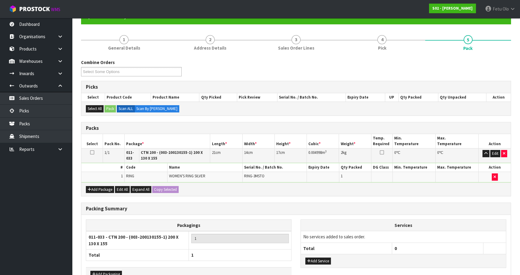
scroll to position [97, 0]
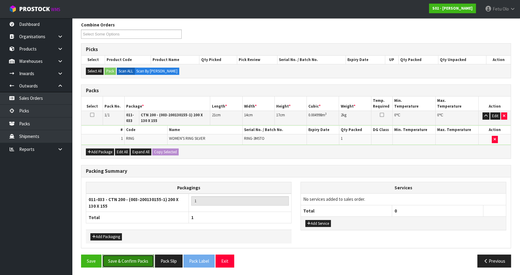
drag, startPoint x: 130, startPoint y: 261, endPoint x: 127, endPoint y: 263, distance: 3.4
click at [130, 261] on button "Save & Confirm Packs" at bounding box center [128, 261] width 52 height 13
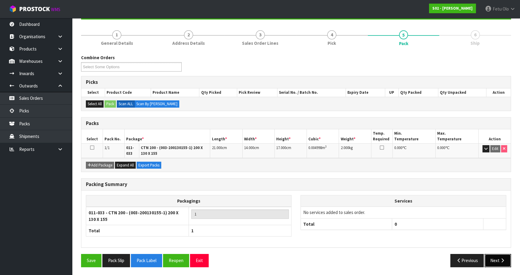
drag, startPoint x: 502, startPoint y: 254, endPoint x: 496, endPoint y: 254, distance: 6.0
click at [496, 254] on button "Next" at bounding box center [498, 260] width 26 height 13
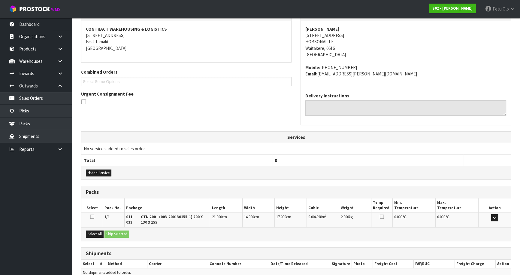
scroll to position [139, 0]
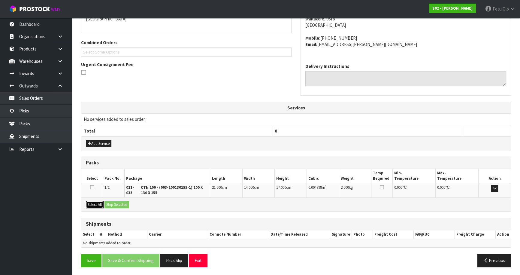
drag, startPoint x: 92, startPoint y: 203, endPoint x: 114, endPoint y: 203, distance: 21.6
click at [100, 203] on button "Select All" at bounding box center [95, 204] width 18 height 7
click at [121, 203] on button "Ship Selected" at bounding box center [117, 204] width 25 height 7
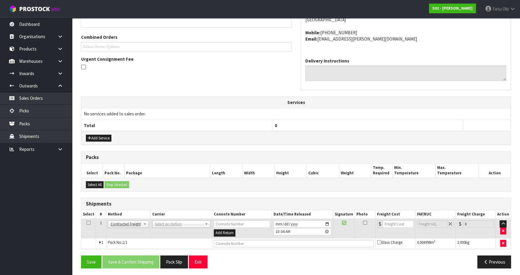
scroll to position [145, 0]
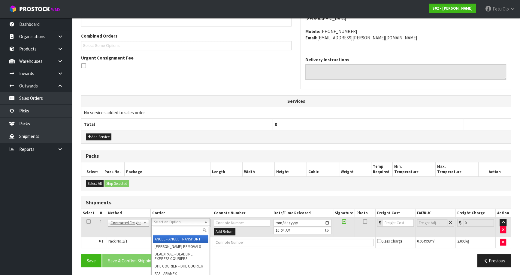
click at [173, 228] on input "text" at bounding box center [181, 231] width 56 height 8
type input "NZP"
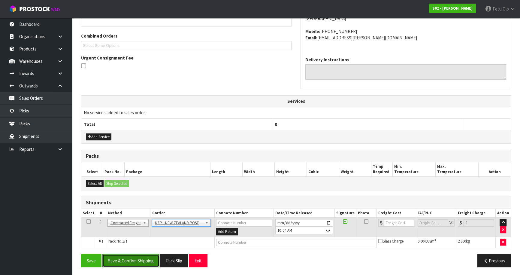
drag, startPoint x: 145, startPoint y: 259, endPoint x: 147, endPoint y: 268, distance: 9.2
click at [145, 259] on button "Save & Confirm Shipping" at bounding box center [130, 260] width 57 height 13
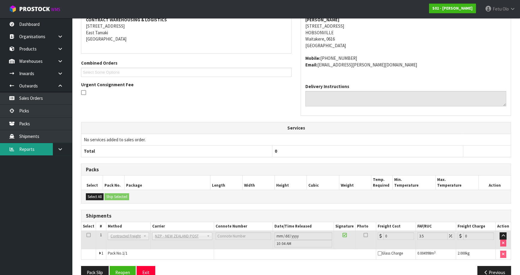
scroll to position [137, 0]
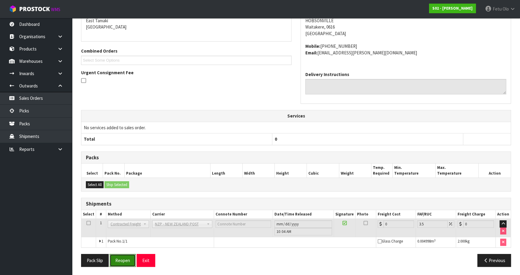
click at [127, 261] on button "Reopen" at bounding box center [123, 260] width 26 height 13
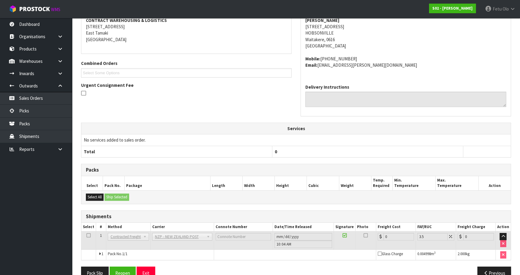
scroll to position [131, 0]
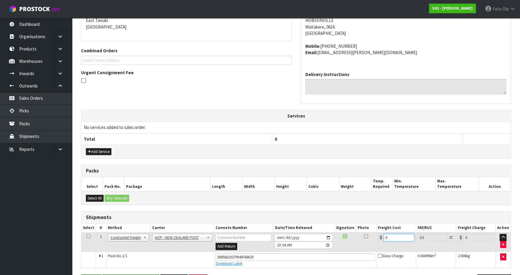
drag, startPoint x: 397, startPoint y: 237, endPoint x: 207, endPoint y: 247, distance: 189.8
click at [207, 247] on tr "1 Client Local Pickup Customer Local Pickup Company Freight Contracted Freight …" at bounding box center [296, 242] width 430 height 20
type input "4"
type input "4.14"
type input "4.3"
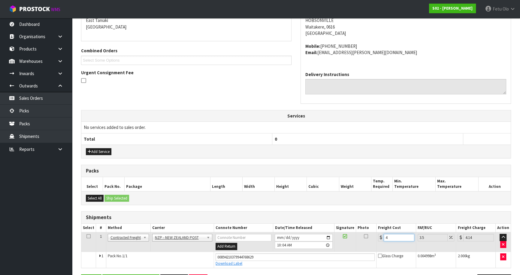
type input "4.45"
type input "4.33"
type input "4.48"
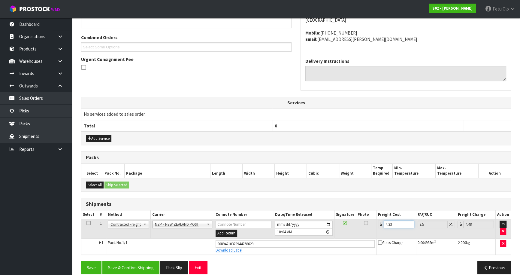
scroll to position [151, 0]
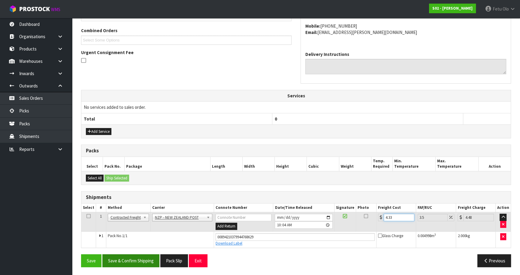
type input "4.33"
click at [127, 260] on button "Save & Confirm Shipping" at bounding box center [130, 260] width 57 height 13
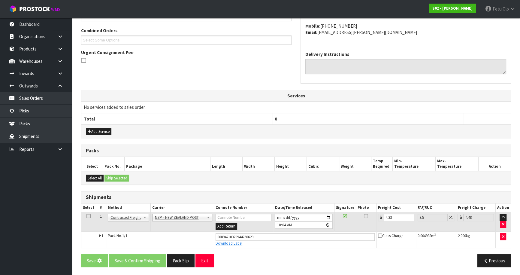
scroll to position [0, 0]
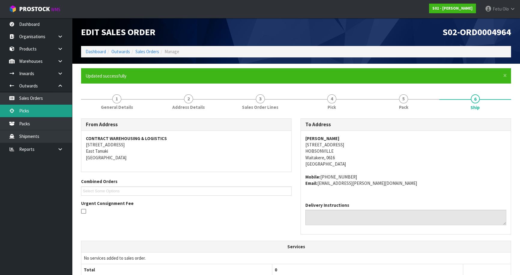
click at [32, 110] on link "Picks" at bounding box center [36, 111] width 72 height 12
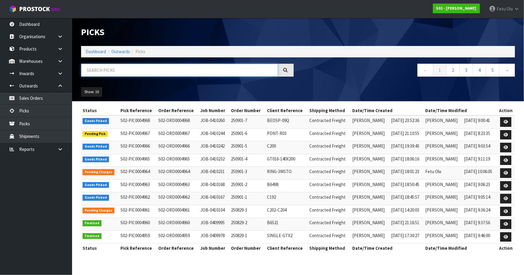
click at [126, 75] on input "text" at bounding box center [179, 70] width 197 height 13
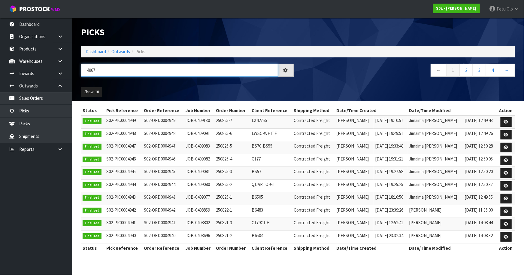
type input "4967"
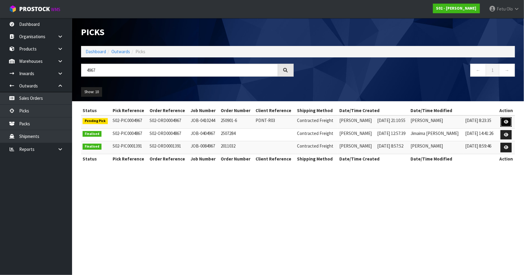
click at [511, 119] on link at bounding box center [506, 122] width 11 height 10
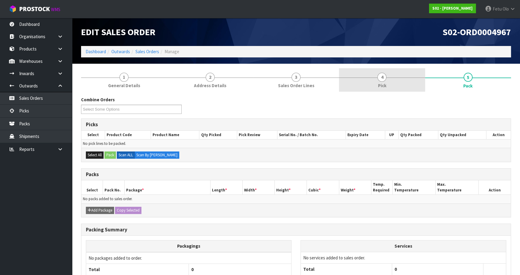
click at [401, 78] on link "4 Pick" at bounding box center [382, 80] width 86 height 24
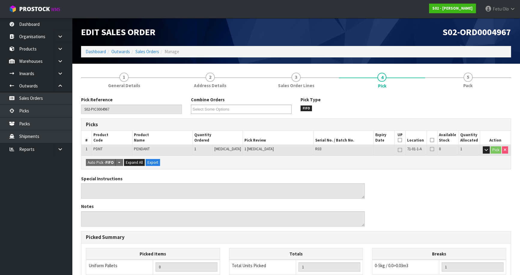
drag, startPoint x: 430, startPoint y: 139, endPoint x: 424, endPoint y: 142, distance: 6.9
click at [430, 140] on icon at bounding box center [432, 140] width 4 height 0
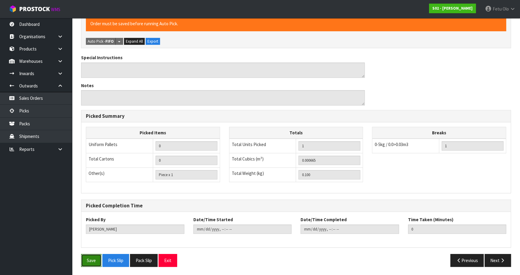
click at [87, 262] on button "Save" at bounding box center [91, 260] width 20 height 13
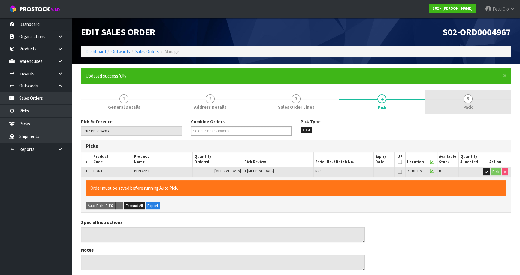
type input "Fetu Olo"
type input "[DATE]T10:06:18"
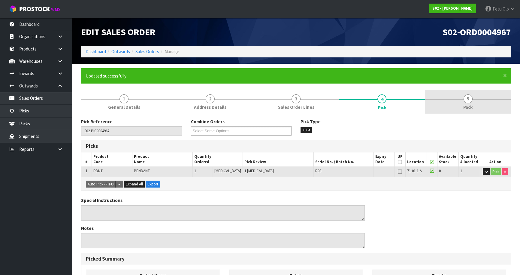
drag, startPoint x: 474, startPoint y: 105, endPoint x: 447, endPoint y: 109, distance: 27.3
click at [469, 105] on link "5 Pack" at bounding box center [468, 102] width 86 height 24
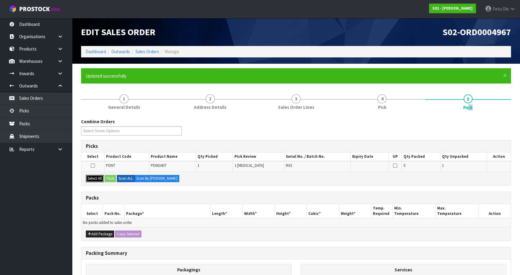
drag, startPoint x: 95, startPoint y: 177, endPoint x: 115, endPoint y: 181, distance: 20.3
click at [102, 179] on button "Select All" at bounding box center [95, 178] width 18 height 7
click at [114, 179] on button "Pack" at bounding box center [110, 178] width 11 height 7
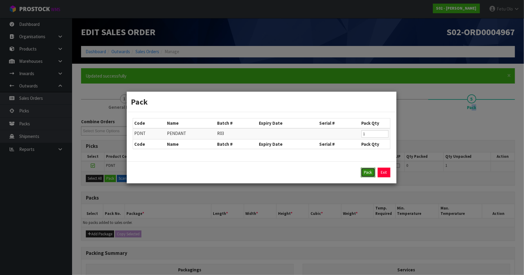
click at [369, 171] on button "Pack" at bounding box center [368, 173] width 14 height 10
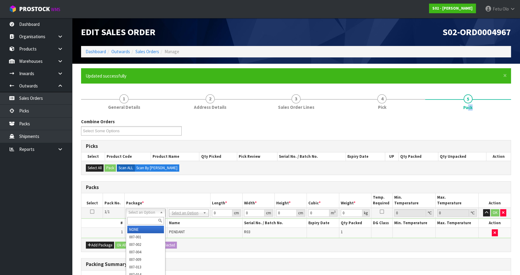
drag, startPoint x: 148, startPoint y: 211, endPoint x: 144, endPoint y: 223, distance: 11.9
drag, startPoint x: 144, startPoint y: 219, endPoint x: 139, endPoint y: 216, distance: 6.2
click at [140, 217] on input "text" at bounding box center [145, 221] width 37 height 8
type input "0"
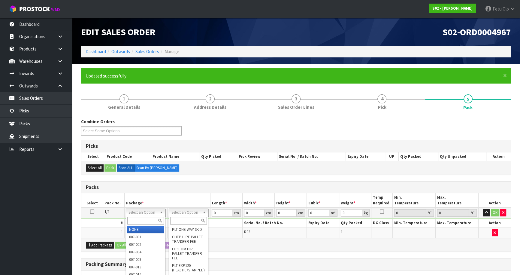
click at [190, 219] on input "text" at bounding box center [188, 221] width 37 height 8
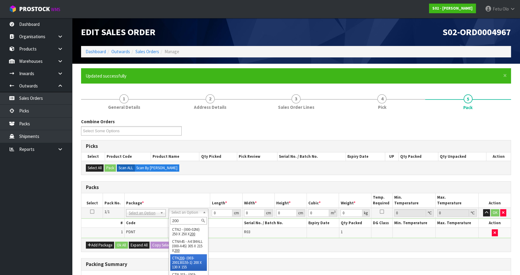
scroll to position [2, 0]
type input "200"
type input "20"
type input "13"
type input "15.5"
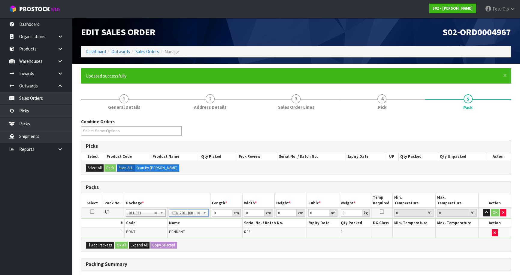
type input "0.00403"
type input "0.3"
click at [200, 225] on tbody "1/1 NONE 007-001 007-002 007-004 007-009 007-013 007-014 007-015 007-017 007-01…" at bounding box center [296, 223] width 430 height 30
type input "2"
type input "0.000403"
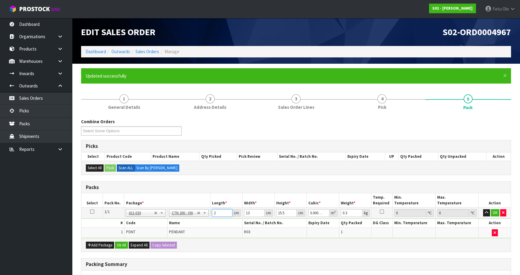
type input "21"
type input "0.004232"
type input "21"
type input "1"
type input "0.000325"
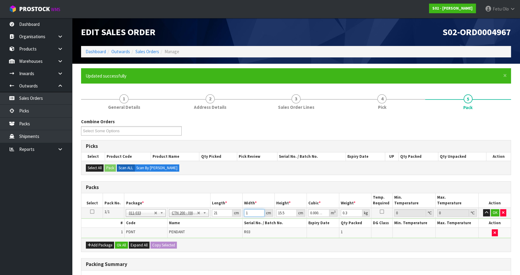
type input "14"
type input "0.004557"
type input "14"
type input "1"
type input "0.000294"
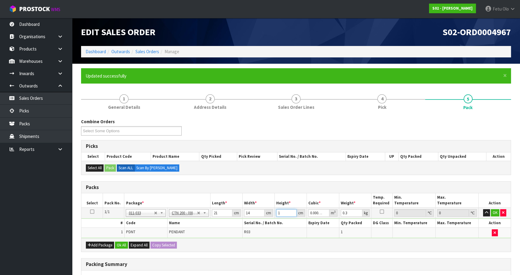
type input "17"
type input "0.004998"
type input "17"
type input "2"
click button "OK" at bounding box center [495, 212] width 8 height 7
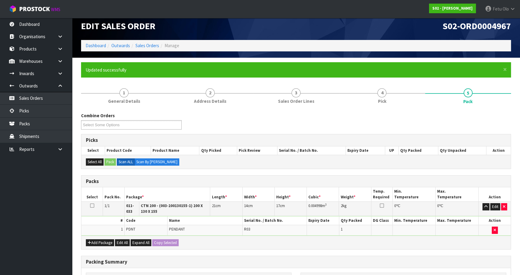
scroll to position [97, 0]
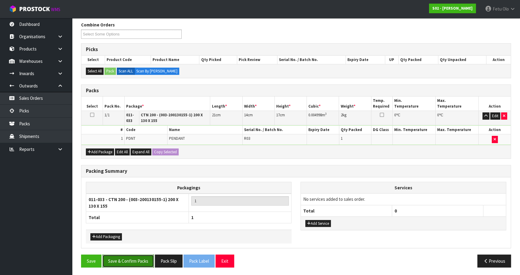
drag, startPoint x: 134, startPoint y: 257, endPoint x: 230, endPoint y: 255, distance: 95.3
click at [135, 257] on button "Save & Confirm Packs" at bounding box center [128, 261] width 52 height 13
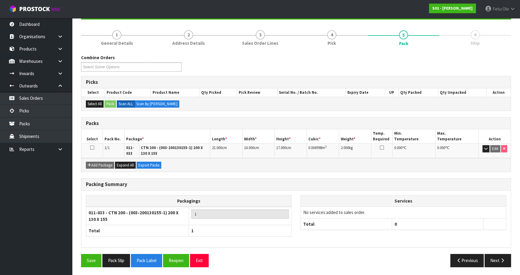
click at [497, 266] on div "Save Pack Slip Pack Label Reopen Exit Previous Next" at bounding box center [296, 262] width 439 height 17
click at [494, 258] on button "Next" at bounding box center [498, 260] width 26 height 13
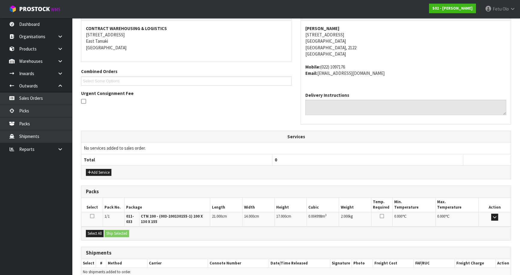
scroll to position [139, 0]
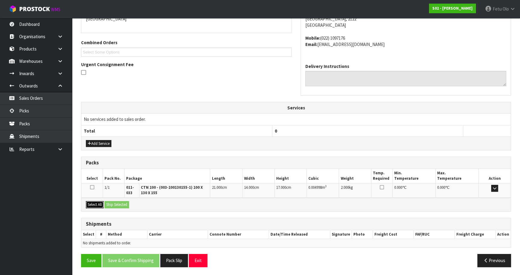
click at [105, 203] on div "Select All Ship Selected" at bounding box center [296, 205] width 430 height 14
drag, startPoint x: 95, startPoint y: 201, endPoint x: 114, endPoint y: 201, distance: 18.3
click at [99, 201] on button "Select All" at bounding box center [95, 204] width 18 height 7
click at [114, 201] on button "Ship Selected" at bounding box center [117, 204] width 25 height 7
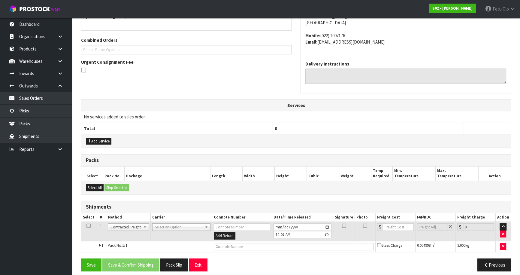
scroll to position [145, 0]
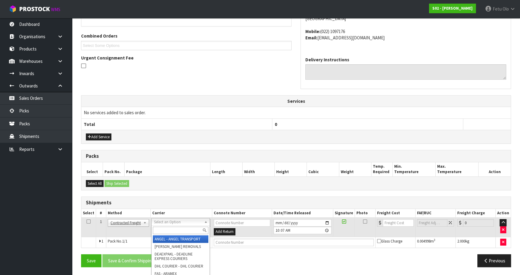
click at [175, 231] on input "text" at bounding box center [181, 231] width 56 height 8
type input "NZP"
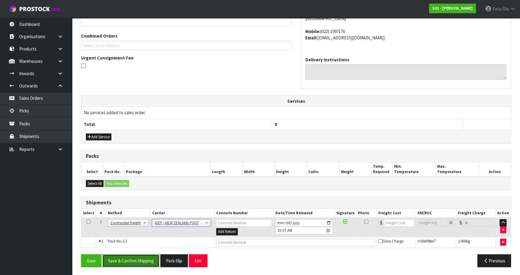
click at [134, 260] on button "Save & Confirm Shipping" at bounding box center [130, 260] width 57 height 13
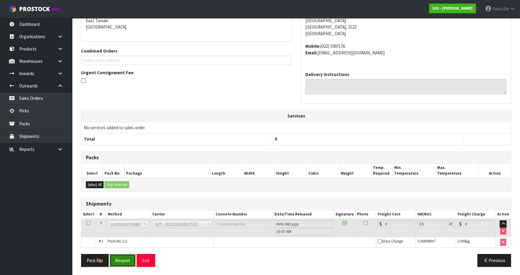
click at [126, 258] on button "Reopen" at bounding box center [123, 260] width 26 height 13
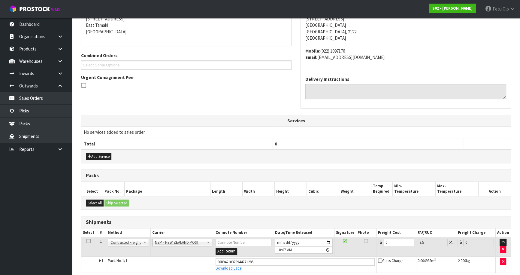
scroll to position [131, 0]
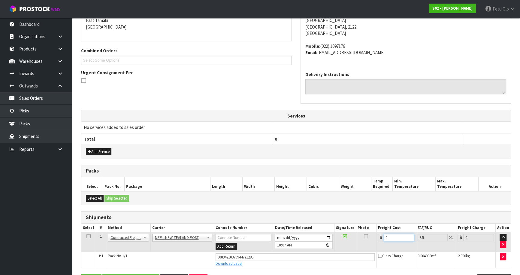
drag, startPoint x: 384, startPoint y: 239, endPoint x: 323, endPoint y: 261, distance: 65.3
click at [323, 261] on tbody "1 Client Local Pickup Customer Local Pickup Company Freight Contracted Freight …" at bounding box center [296, 249] width 430 height 35
type input "4"
type input "4.14"
type input "4.3"
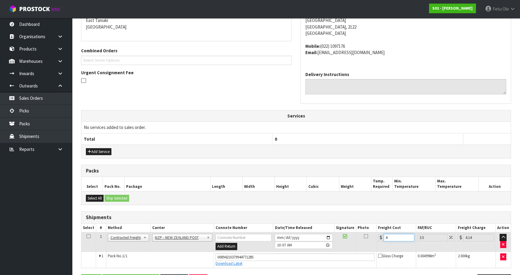
type input "4.45"
type input "4.33"
type input "4.48"
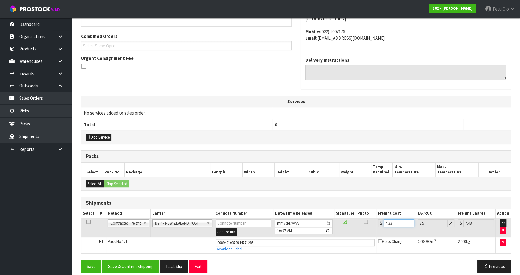
scroll to position [151, 0]
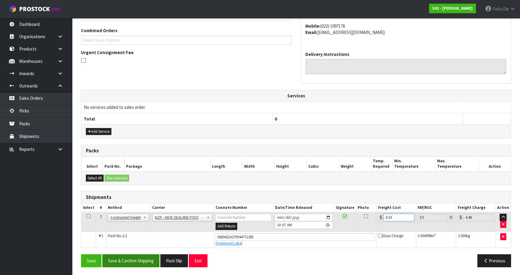
type input "4.33"
click at [140, 262] on button "Save & Confirm Shipping" at bounding box center [130, 260] width 57 height 13
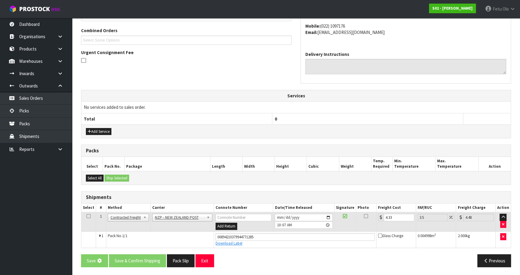
scroll to position [0, 0]
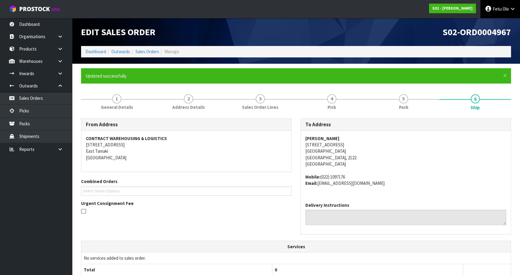
click at [508, 10] on span "Olo" at bounding box center [506, 9] width 6 height 6
click at [495, 25] on link "Logout" at bounding box center [496, 24] width 47 height 8
